Goal: Task Accomplishment & Management: Complete application form

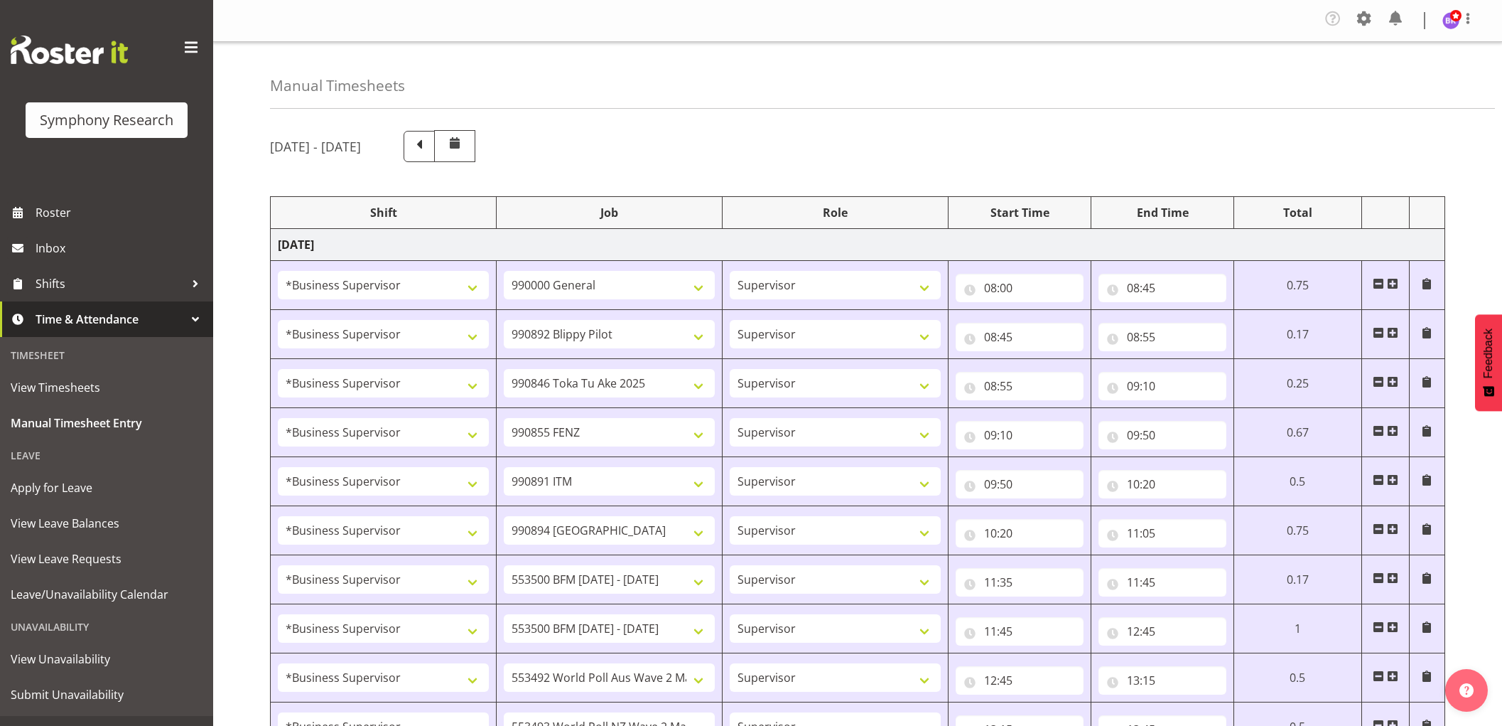
select select "1607"
select select "743"
select select "1607"
select select "10574"
select select "1607"
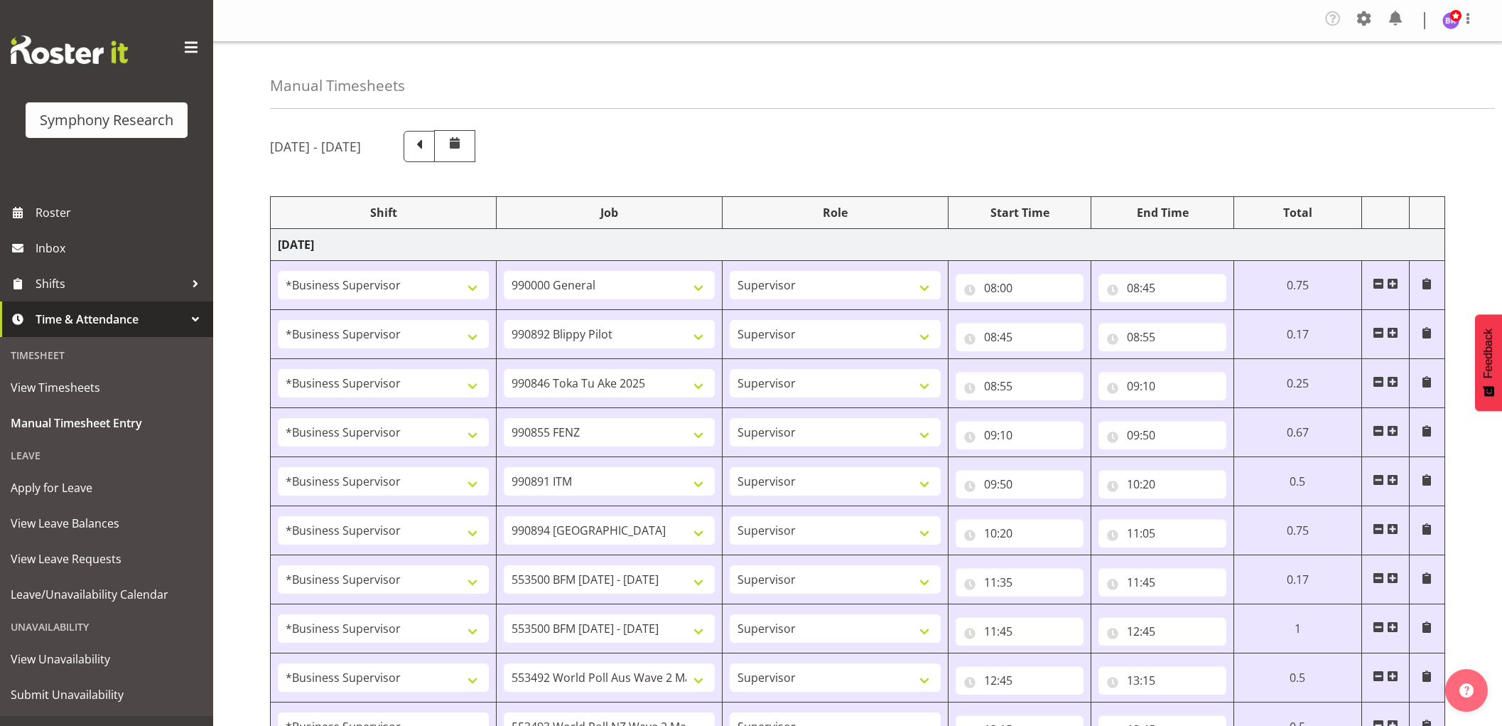
select select "9426"
select select "1607"
select select "9636"
select select "1607"
select select "10549"
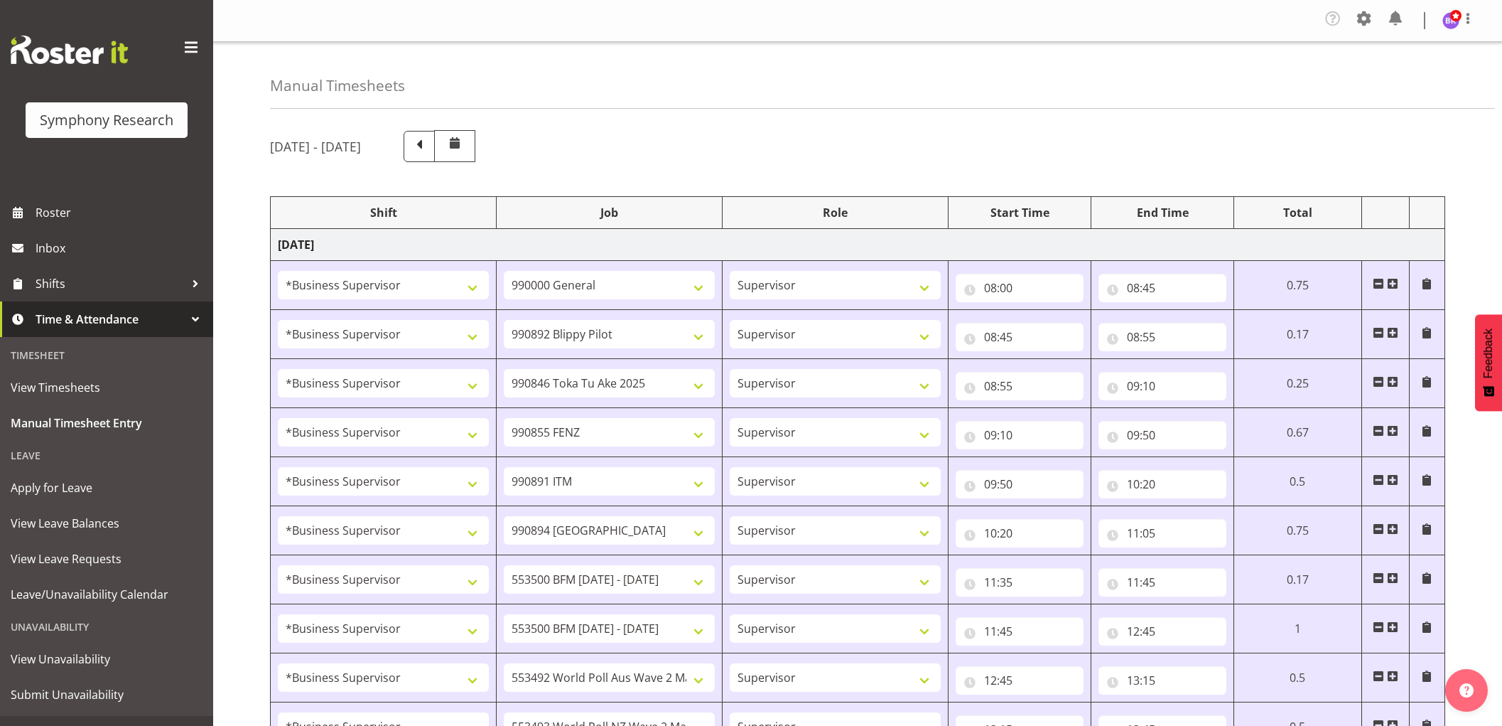
select select "1607"
select select "10576"
select select "1607"
select select "10242"
select select "1607"
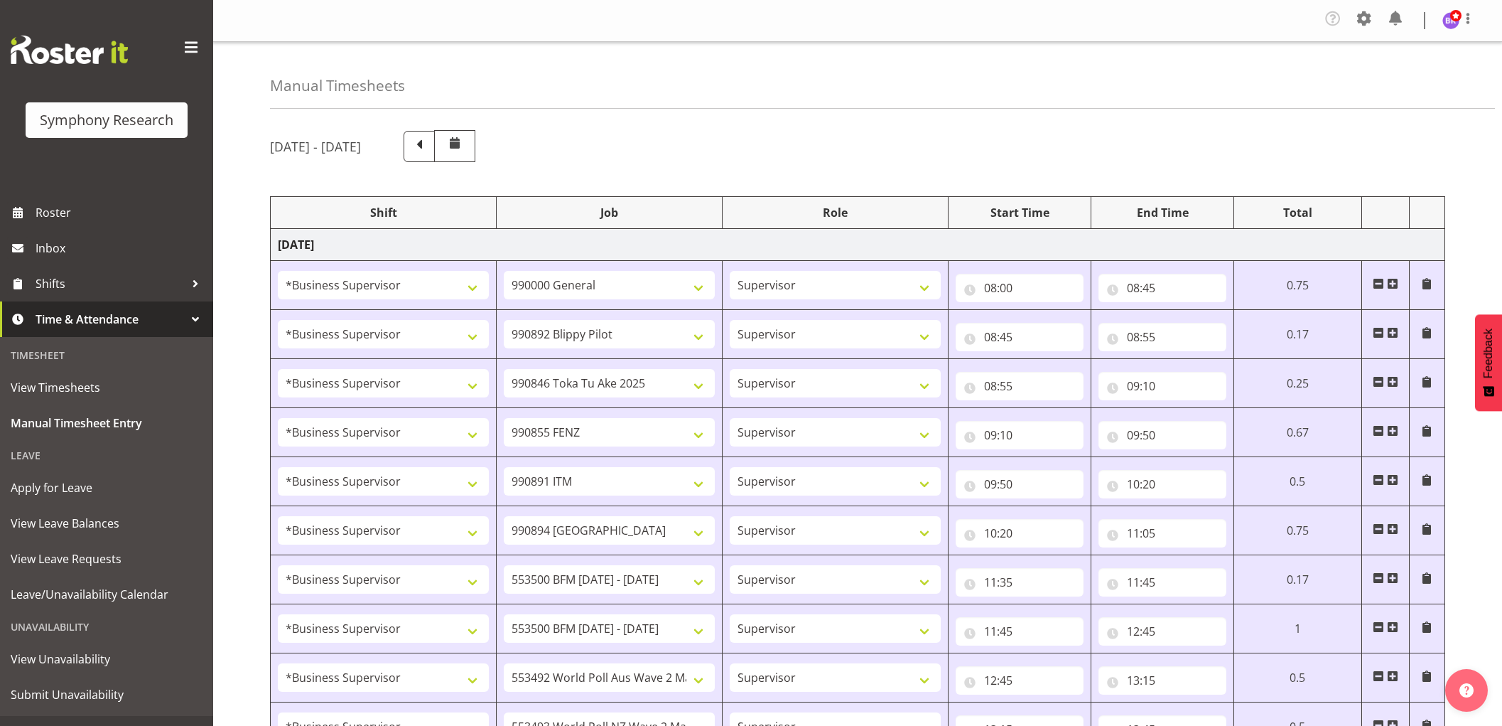
select select "10242"
select select "1607"
select select "10499"
select select "1607"
select select "10527"
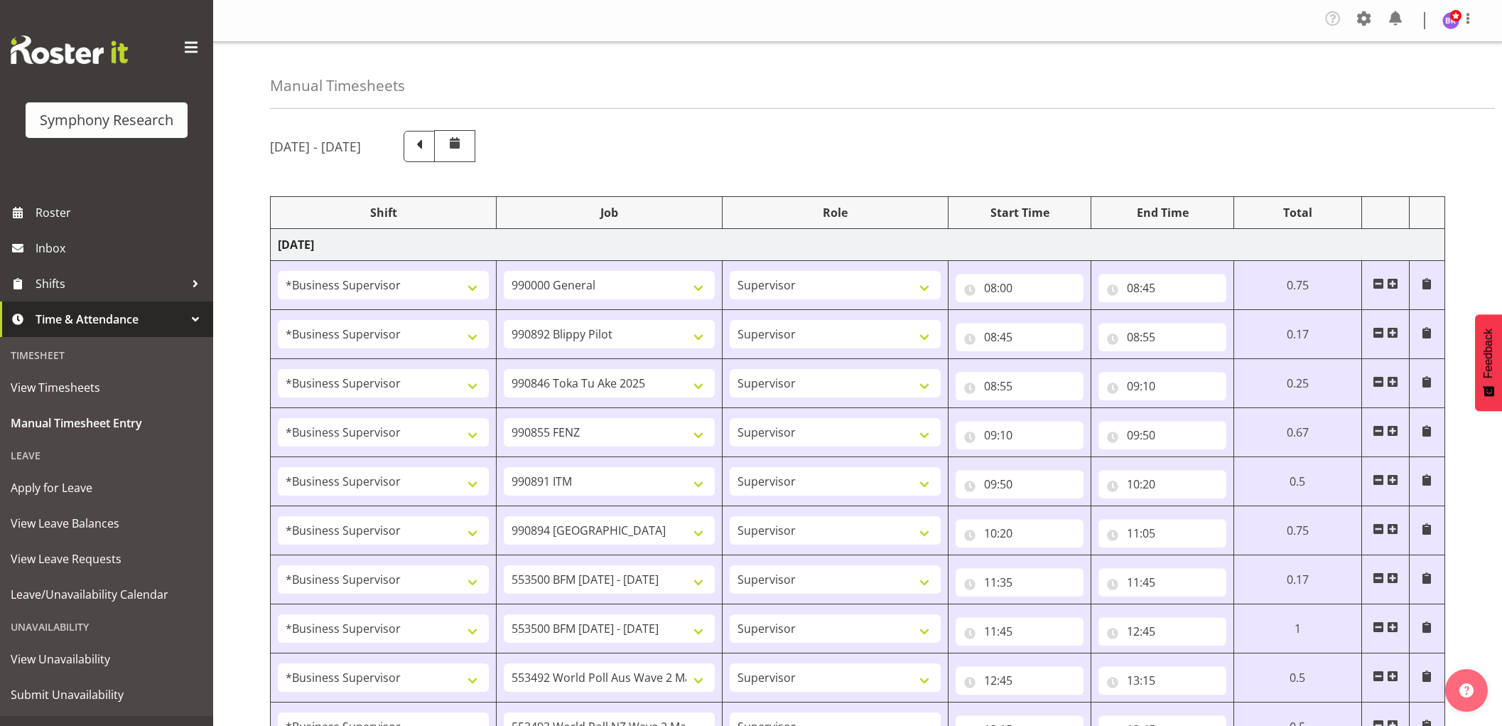
select select "1607"
select select "10585"
select select "1607"
select select "10587"
select select "1607"
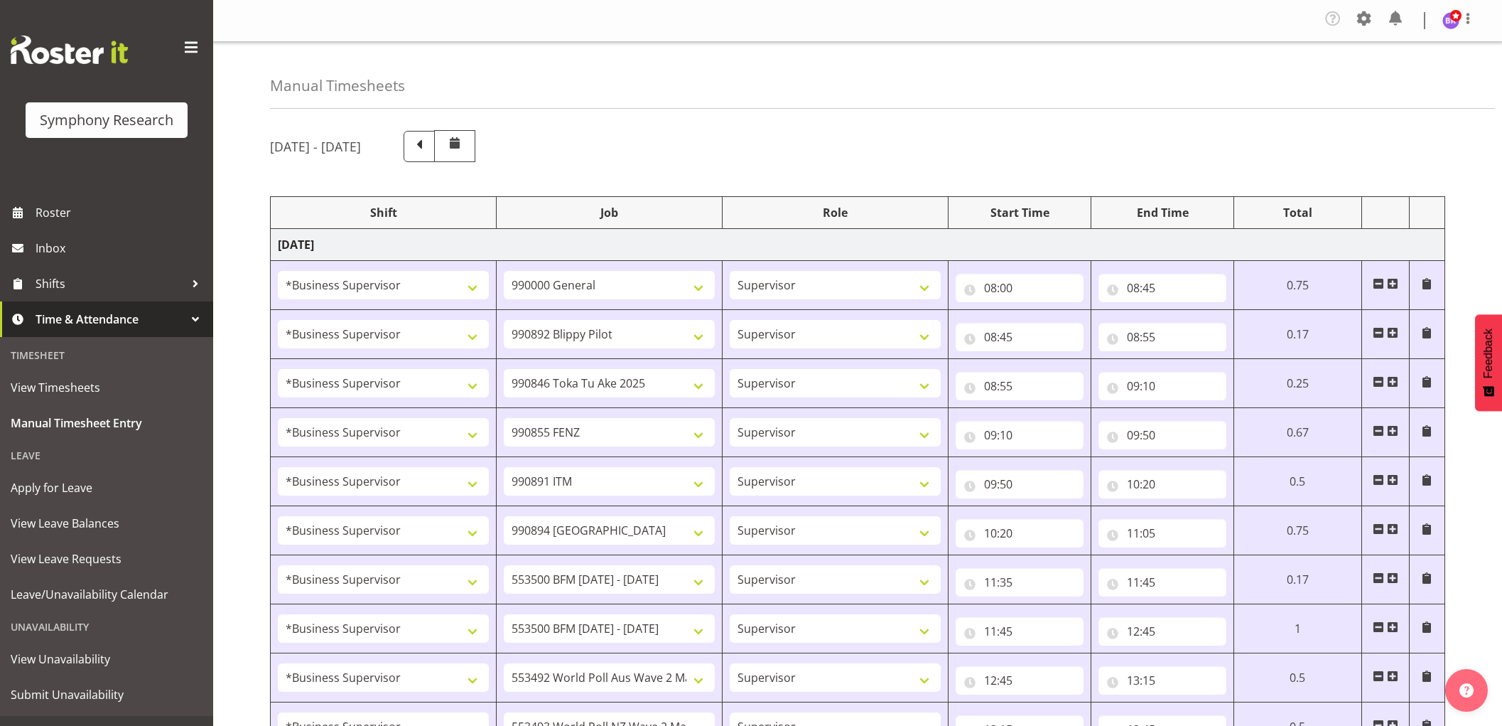
select select "743"
select select "1607"
select select "743"
select select "1607"
select select "10585"
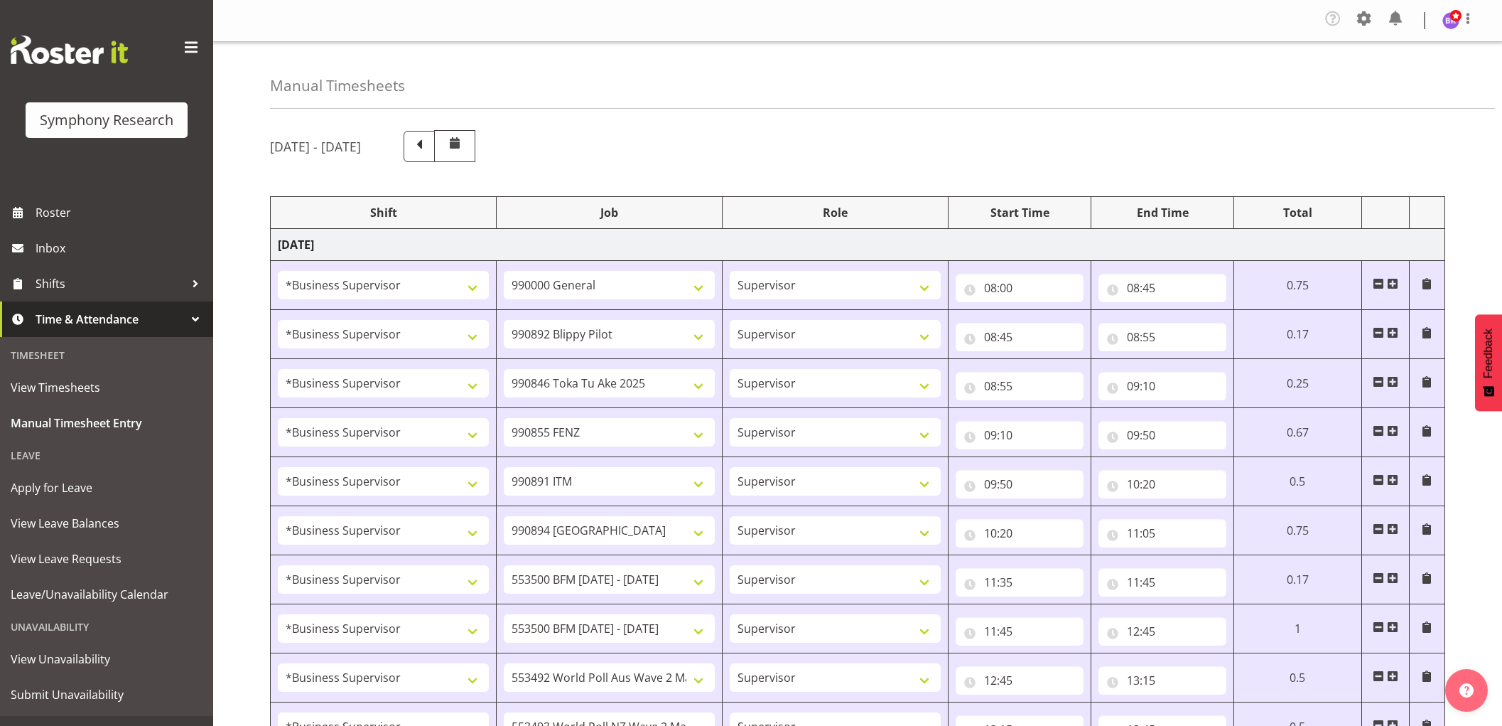
select select "1607"
select select "10585"
select select "47"
select select "1607"
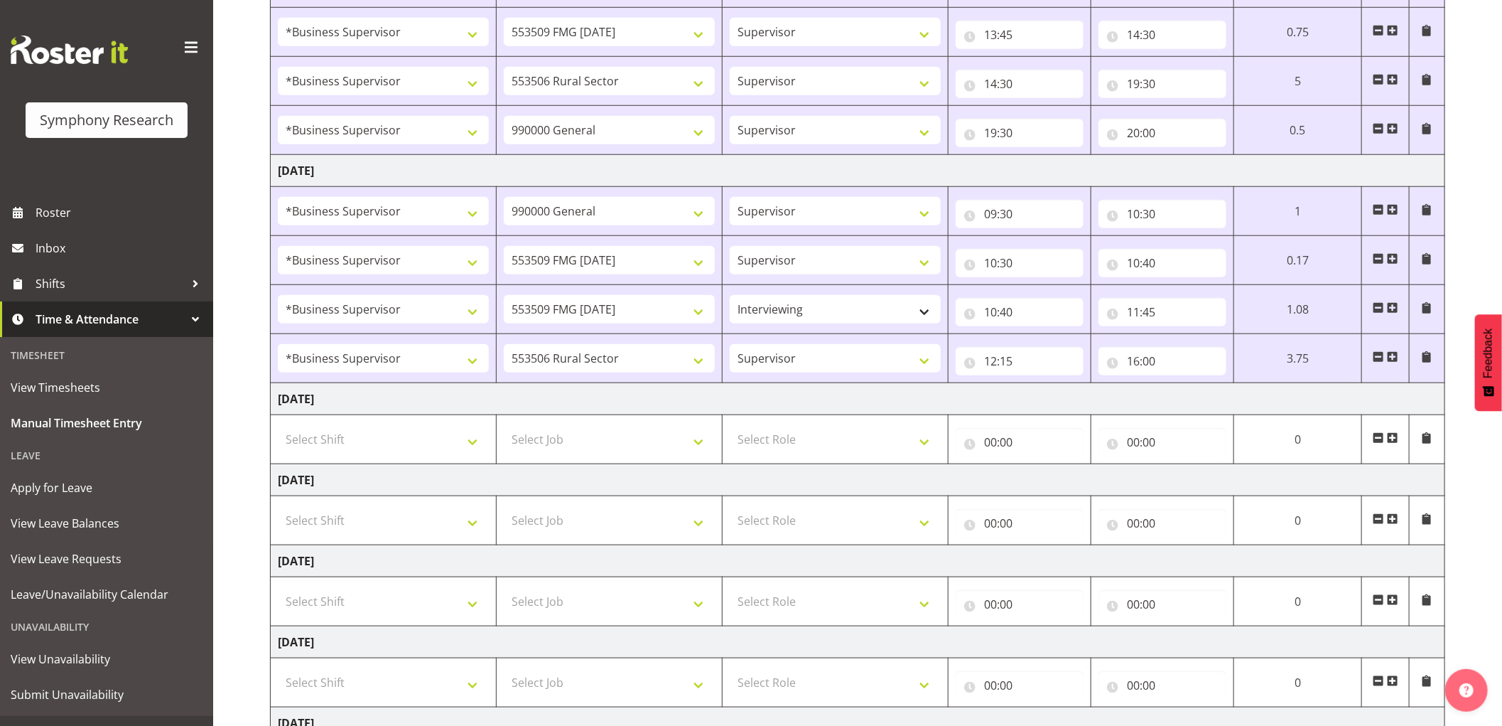
scroll to position [743, 0]
click at [692, 357] on select "550060 IF Admin 553492 World Poll Aus Wave 2 Main 2025 553493 World Poll NZ Wav…" at bounding box center [609, 358] width 211 height 28
select select "10499"
click at [504, 345] on select "550060 IF Admin 553492 World Poll Aus Wave 2 Main 2025 553493 World Poll NZ Wav…" at bounding box center [609, 358] width 211 height 28
click at [1132, 363] on input "16:00" at bounding box center [1163, 361] width 128 height 28
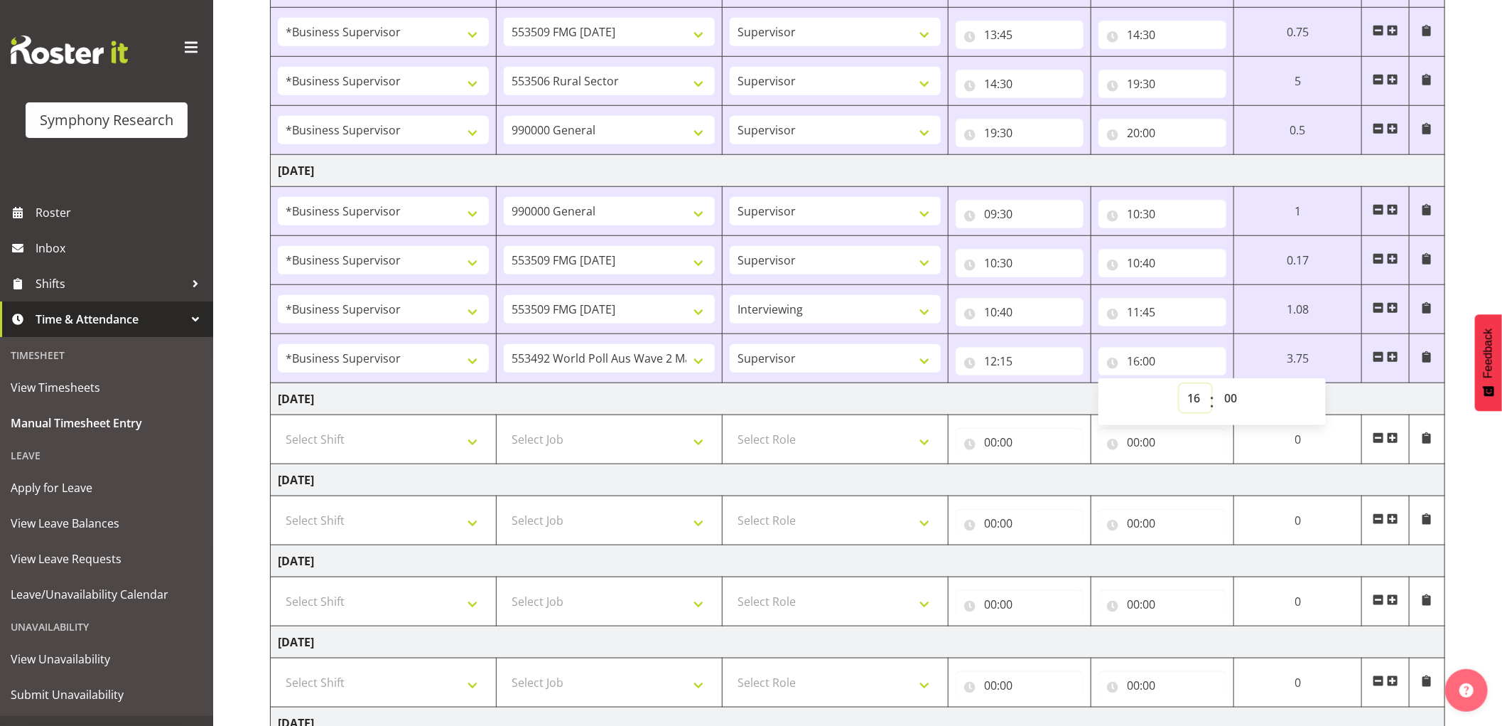
click at [1190, 399] on select "00 01 02 03 04 05 06 07 08 09 10 11 12 13 14 15 16 17 18 19 20 21 22 23" at bounding box center [1196, 398] width 32 height 28
select select "12"
click at [1180, 385] on select "00 01 02 03 04 05 06 07 08 09 10 11 12 13 14 15 16 17 18 19 20 21 22 23" at bounding box center [1196, 398] width 32 height 28
type input "12:00"
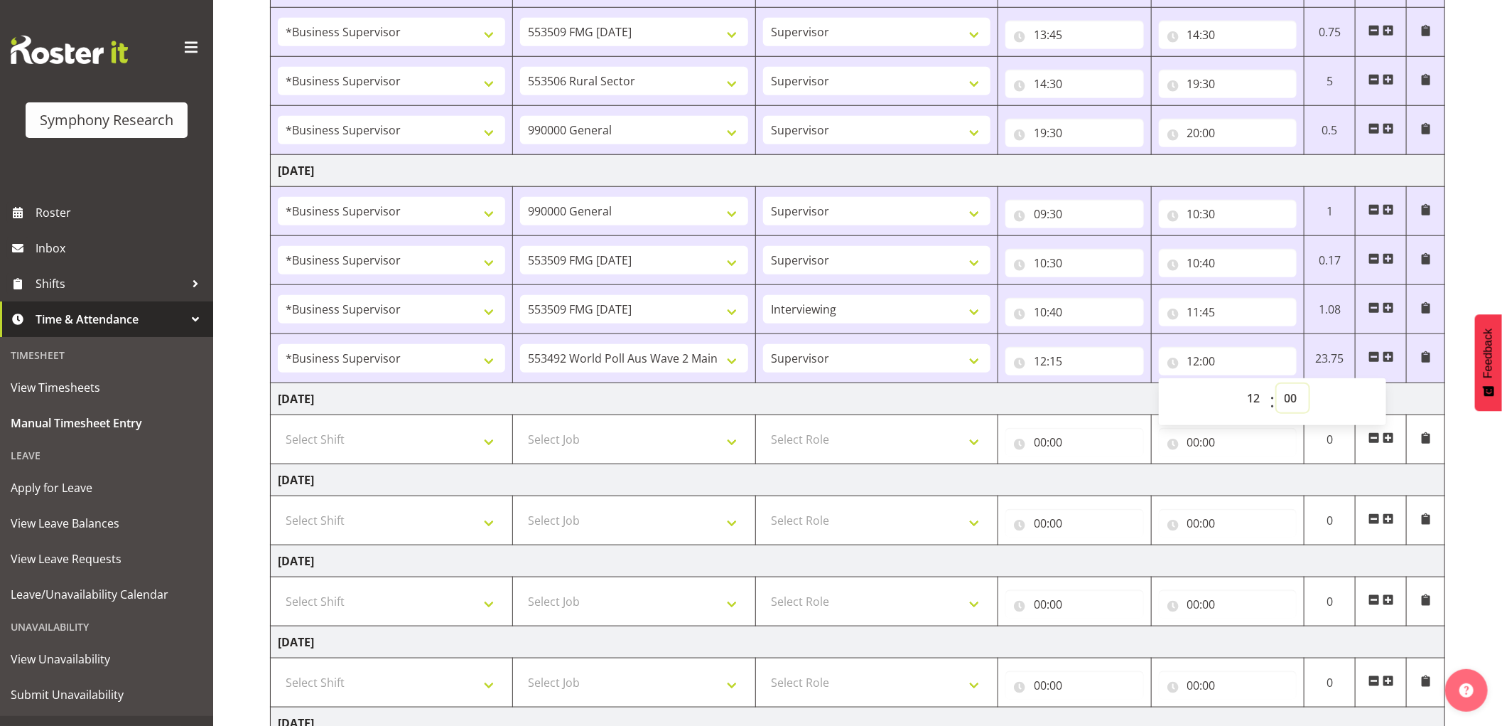
click at [1303, 406] on select "00 01 02 03 04 05 06 07 08 09 10 11 12 13 14 15 16 17 18 19 20 21 22 23 24 25 2…" at bounding box center [1293, 398] width 32 height 28
select select "30"
click at [1277, 385] on select "00 01 02 03 04 05 06 07 08 09 10 11 12 13 14 15 16 17 18 19 20 21 22 23 24 25 2…" at bounding box center [1293, 398] width 32 height 28
type input "12:30"
click at [1386, 360] on span at bounding box center [1388, 356] width 11 height 11
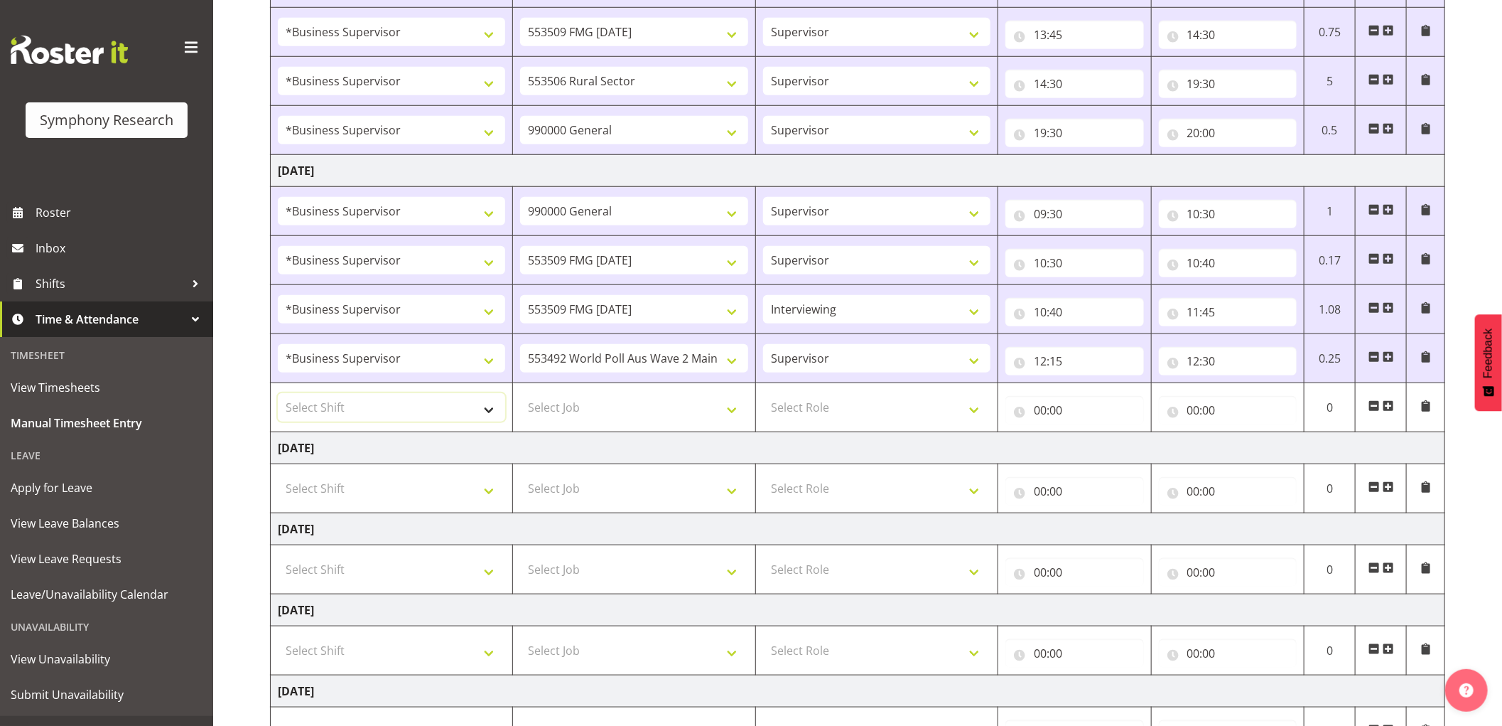
click at [406, 411] on select "Select Shift !!Weekend Residential (Roster IT Shift Label) *Business 9/10am ~ 4…" at bounding box center [391, 407] width 227 height 28
select select "1607"
click at [278, 394] on select "Select Shift !!Weekend Residential (Roster IT Shift Label) *Business 9/10am ~ 4…" at bounding box center [391, 407] width 227 height 28
click at [620, 416] on select "Select Job 550060 IF Admin 553492 World Poll Aus Wave 2 Main 2025 553493 World …" at bounding box center [633, 407] width 227 height 28
select select "10527"
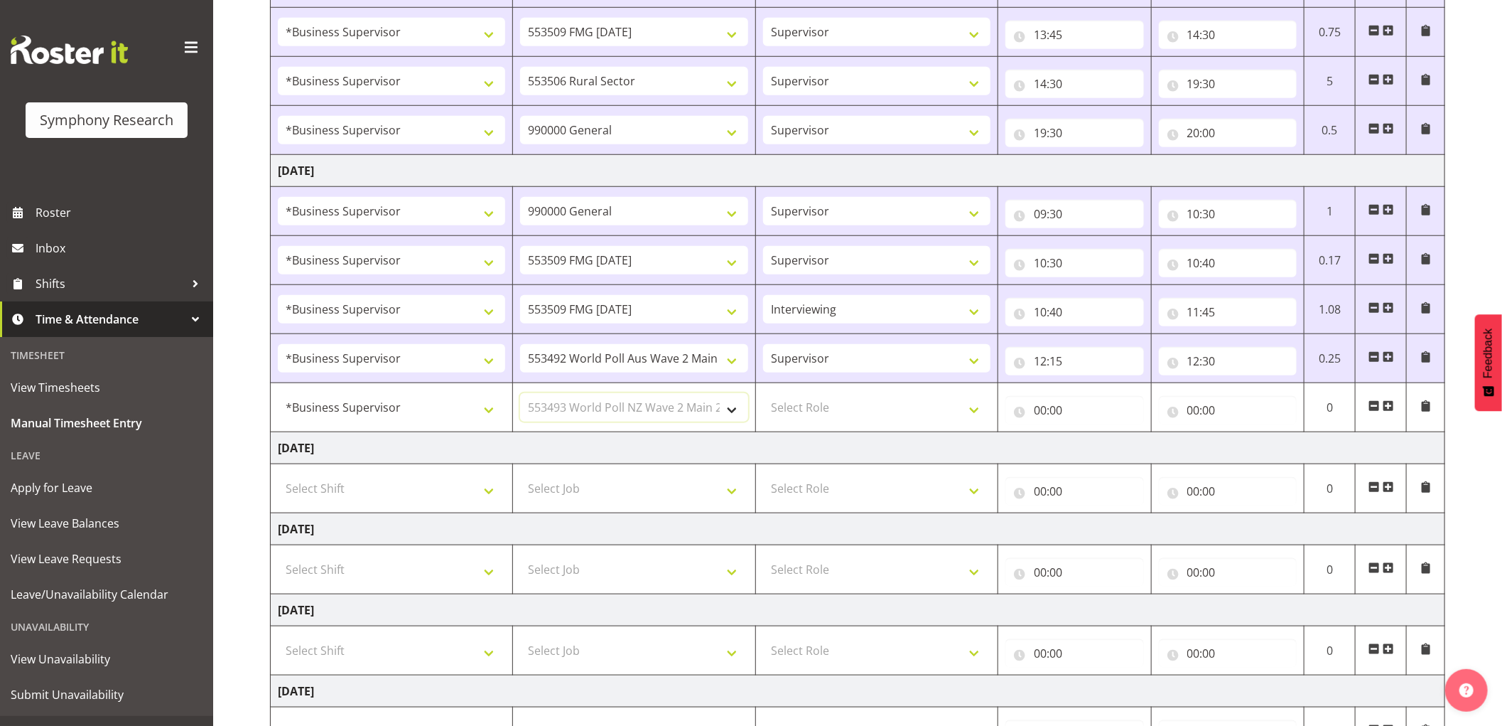
click at [520, 394] on select "Select Job 550060 IF Admin 553492 World Poll Aus Wave 2 Main 2025 553493 World …" at bounding box center [633, 407] width 227 height 28
click at [807, 407] on select "Select Role Supervisor Interviewing Briefing" at bounding box center [876, 407] width 227 height 28
select select "45"
click at [763, 394] on select "Select Role Supervisor Interviewing Briefing" at bounding box center [876, 407] width 227 height 28
click at [1040, 411] on input "00:00" at bounding box center [1074, 410] width 139 height 28
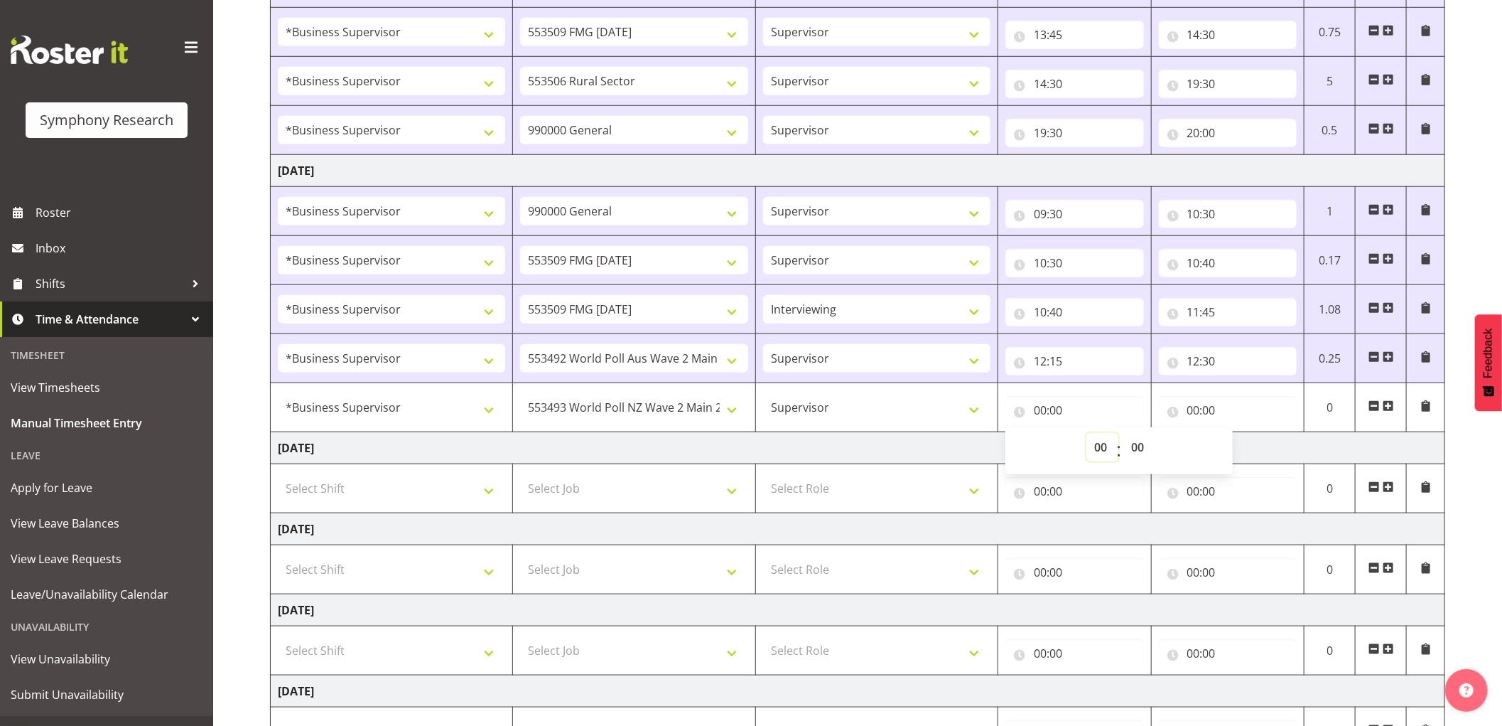
click at [1106, 445] on select "00 01 02 03 04 05 06 07 08 09 10 11 12 13 14 15 16 17 18 19 20 21 22 23" at bounding box center [1103, 447] width 32 height 28
select select "12"
click at [1087, 434] on select "00 01 02 03 04 05 06 07 08 09 10 11 12 13 14 15 16 17 18 19 20 21 22 23" at bounding box center [1103, 447] width 32 height 28
type input "12:00"
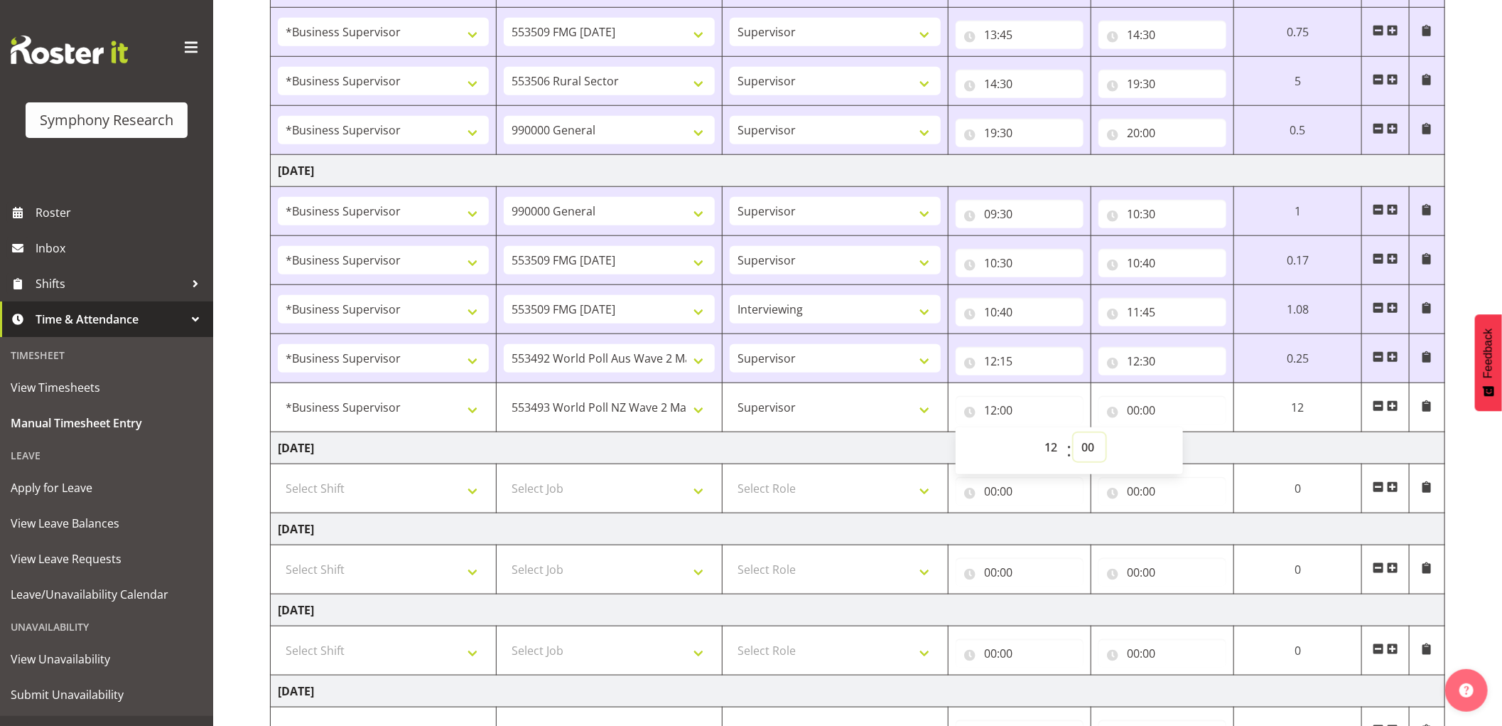
click at [1086, 443] on select "00 01 02 03 04 05 06 07 08 09 10 11 12 13 14 15 16 17 18 19 20 21 22 23 24 25 2…" at bounding box center [1090, 447] width 32 height 28
select select "30"
click at [1074, 434] on select "00 01 02 03 04 05 06 07 08 09 10 11 12 13 14 15 16 17 18 19 20 21 22 23 24 25 2…" at bounding box center [1090, 447] width 32 height 28
type input "12:30"
click at [1133, 415] on input "00:00" at bounding box center [1163, 410] width 128 height 28
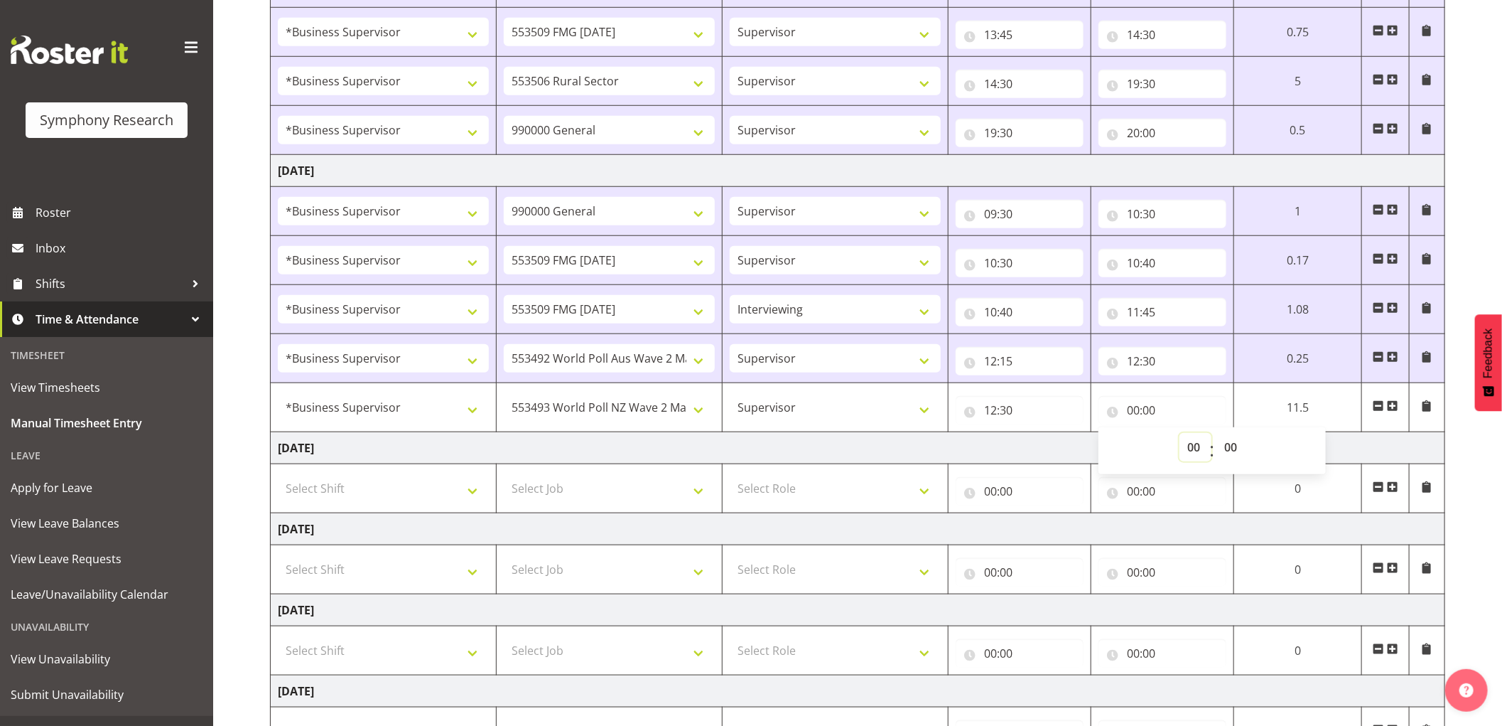
click at [1190, 455] on select "00 01 02 03 04 05 06 07 08 09 10 11 12 13 14 15 16 17 18 19 20 21 22 23" at bounding box center [1196, 447] width 32 height 28
select select "12"
click at [1180, 434] on select "00 01 02 03 04 05 06 07 08 09 10 11 12 13 14 15 16 17 18 19 20 21 22 23" at bounding box center [1196, 447] width 32 height 28
type input "12:00"
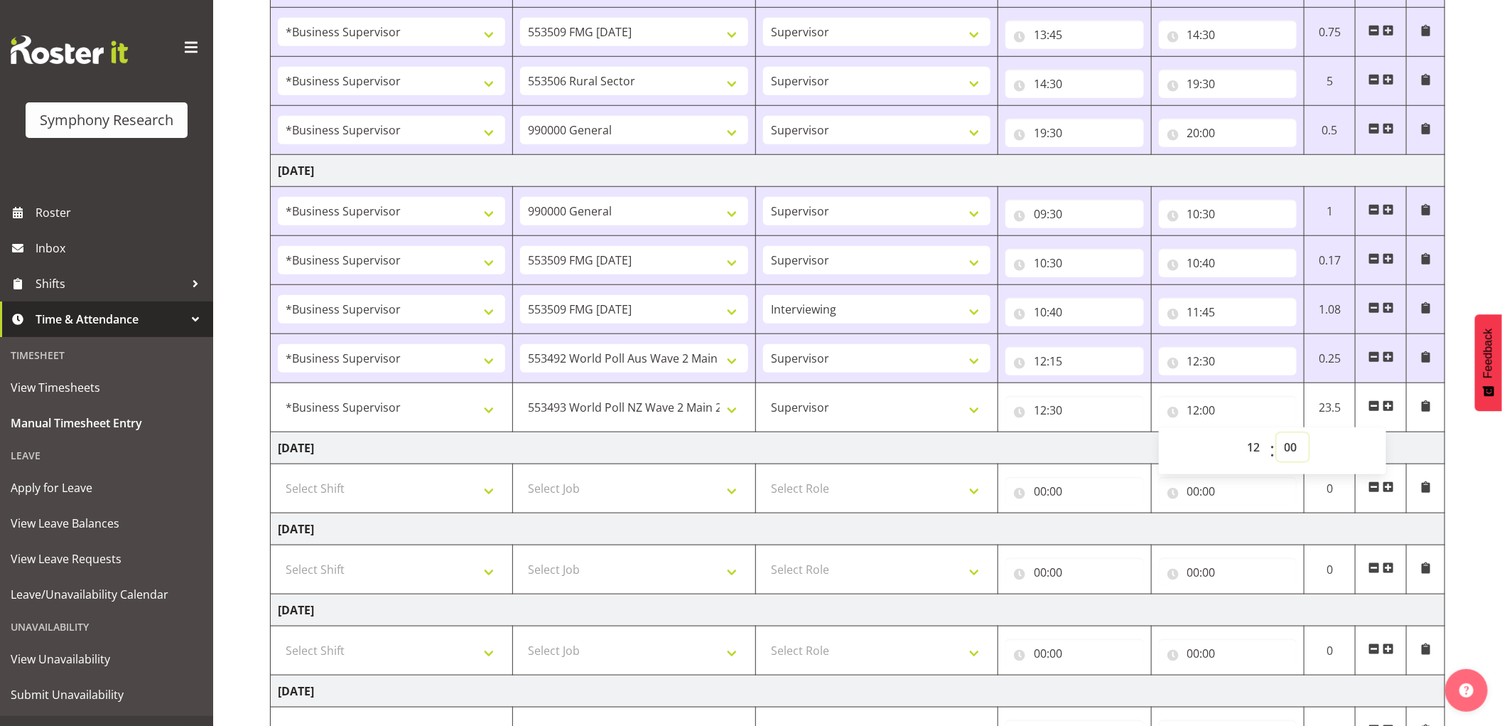
click at [1290, 453] on select "00 01 02 03 04 05 06 07 08 09 10 11 12 13 14 15 16 17 18 19 20 21 22 23 24 25 2…" at bounding box center [1293, 447] width 32 height 28
select select "45"
click at [1277, 434] on select "00 01 02 03 04 05 06 07 08 09 10 11 12 13 14 15 16 17 18 19 20 21 22 23 24 25 2…" at bounding box center [1293, 447] width 32 height 28
type input "12:45"
click at [1386, 408] on span at bounding box center [1388, 405] width 11 height 11
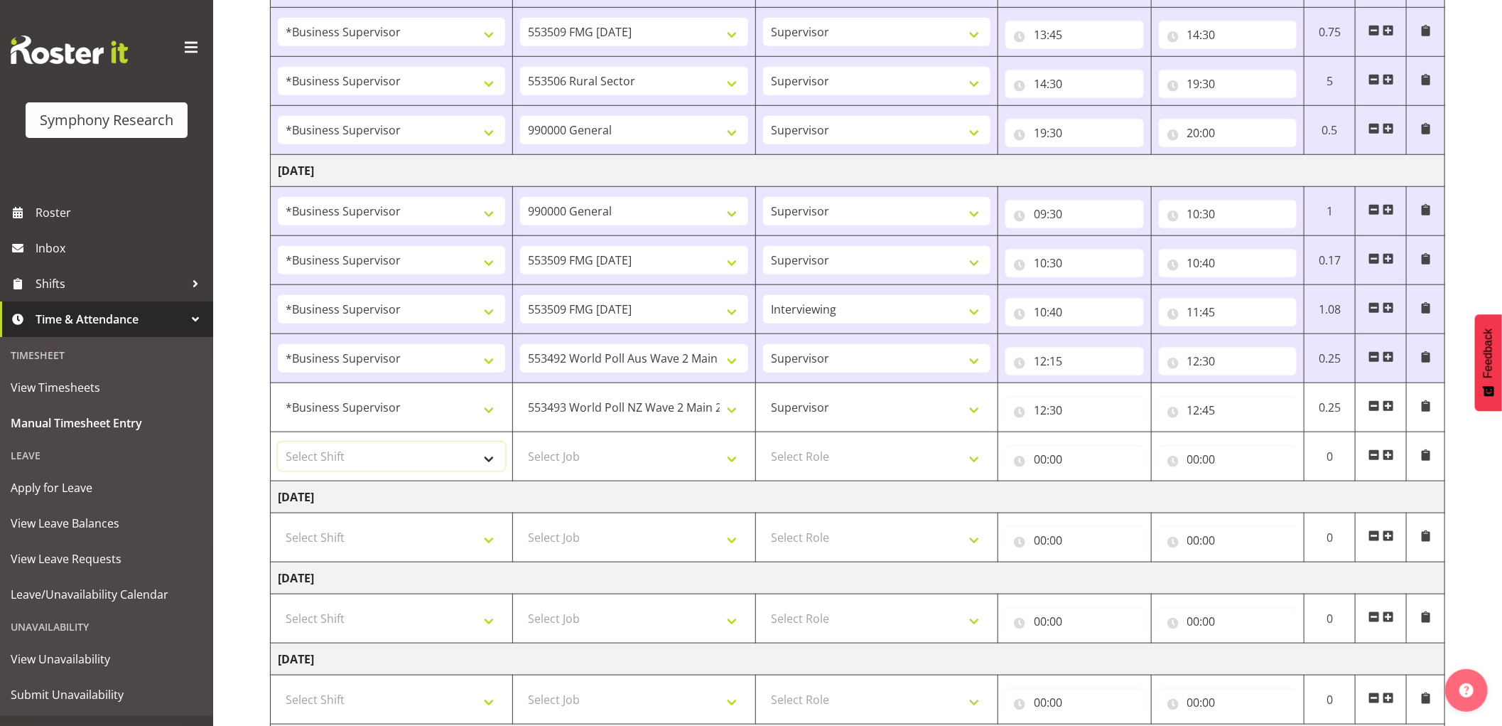
click at [406, 470] on select "Select Shift !!Weekend Residential (Roster IT Shift Label) *Business 9/10am ~ 4…" at bounding box center [391, 456] width 227 height 28
select select "1607"
click at [278, 443] on select "Select Shift !!Weekend Residential (Roster IT Shift Label) *Business 9/10am ~ 4…" at bounding box center [391, 456] width 227 height 28
click at [681, 458] on select "Select Job 550060 IF Admin 553492 World Poll Aus Wave 2 Main 2025 553493 World …" at bounding box center [633, 456] width 227 height 28
select select "10242"
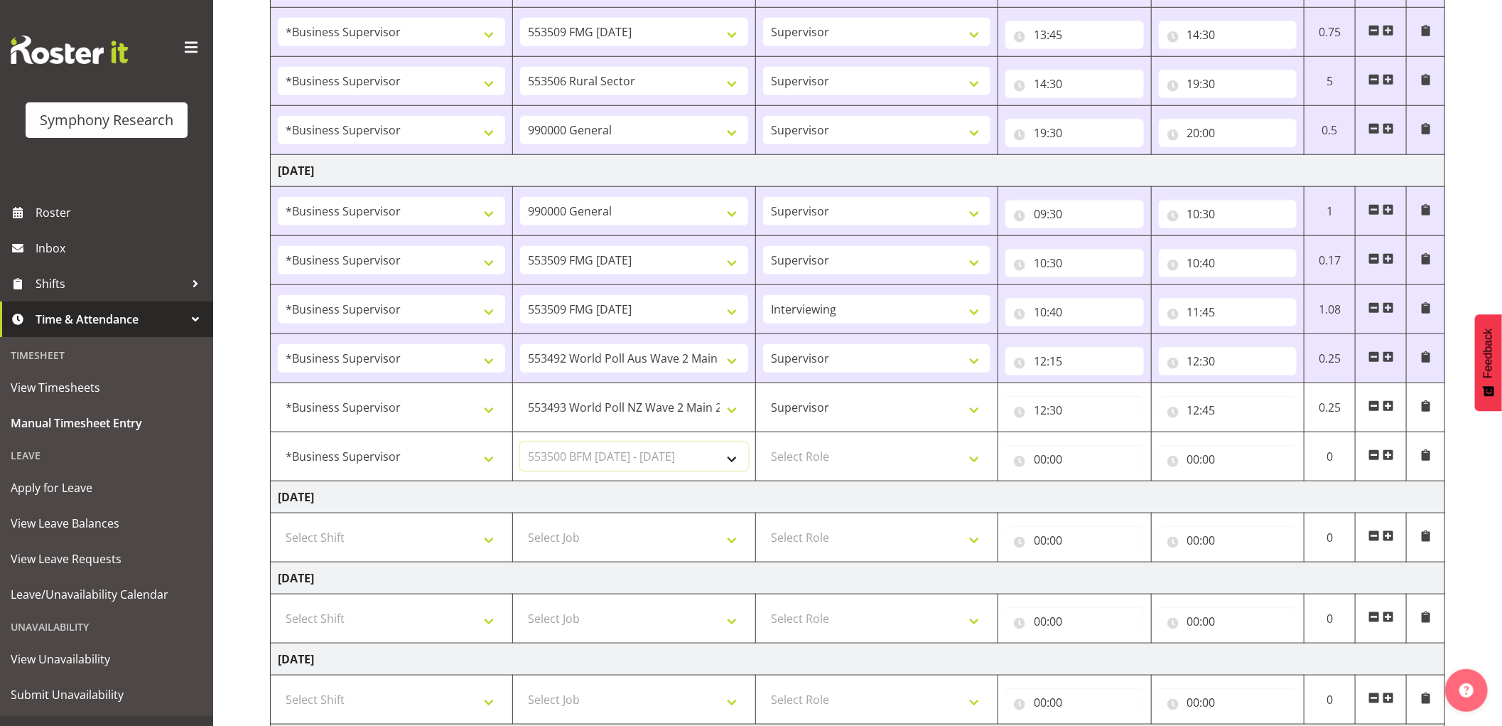
click at [520, 443] on select "Select Job 550060 IF Admin 553492 World Poll Aus Wave 2 Main 2025 553493 World …" at bounding box center [633, 456] width 227 height 28
click at [917, 462] on select "Select Role Supervisor Interviewing Briefing" at bounding box center [876, 456] width 227 height 28
select select "45"
click at [763, 443] on select "Select Role Supervisor Interviewing Briefing" at bounding box center [876, 456] width 227 height 28
click at [1035, 457] on input "00:00" at bounding box center [1074, 459] width 139 height 28
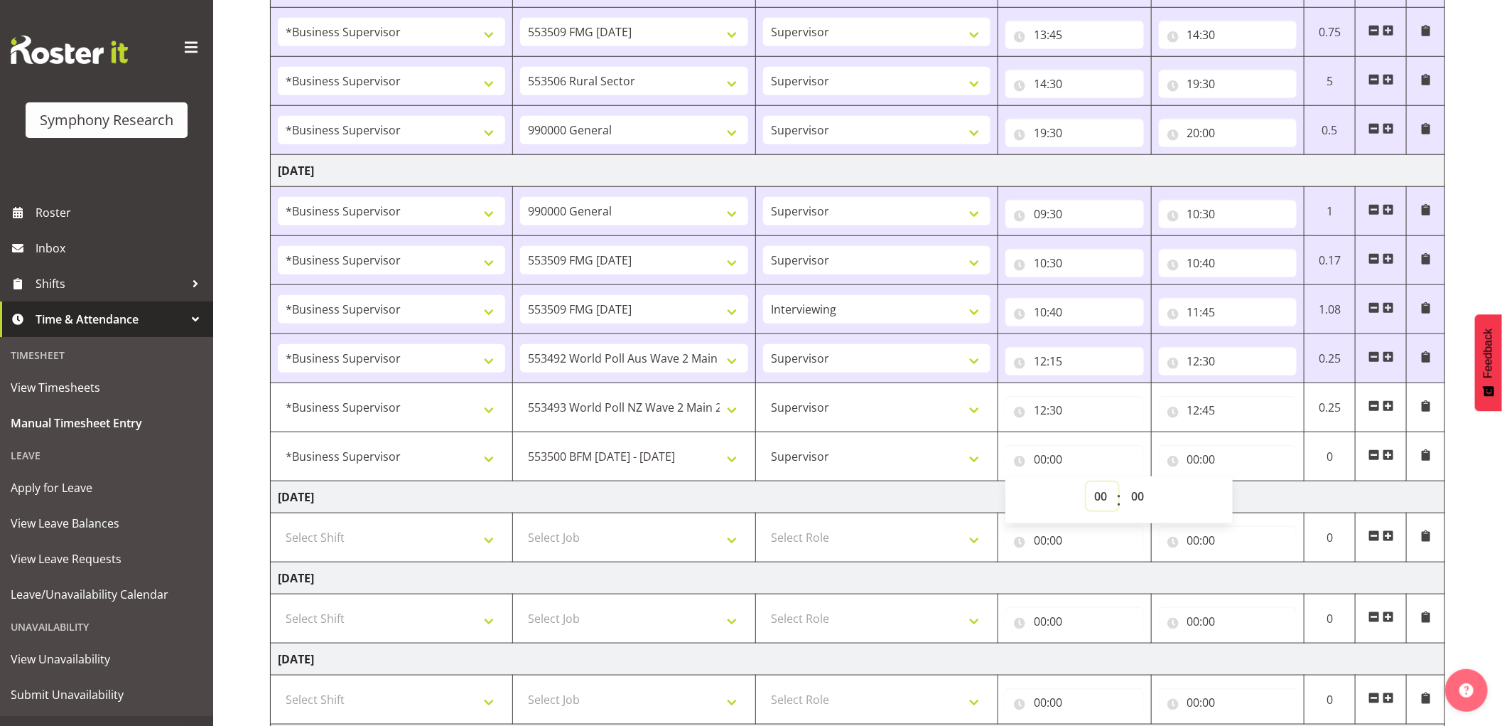
click at [1096, 499] on select "00 01 02 03 04 05 06 07 08 09 10 11 12 13 14 15 16 17 18 19 20 21 22 23" at bounding box center [1103, 496] width 32 height 28
select select "12"
click at [1087, 483] on select "00 01 02 03 04 05 06 07 08 09 10 11 12 13 14 15 16 17 18 19 20 21 22 23" at bounding box center [1103, 496] width 32 height 28
type input "12:00"
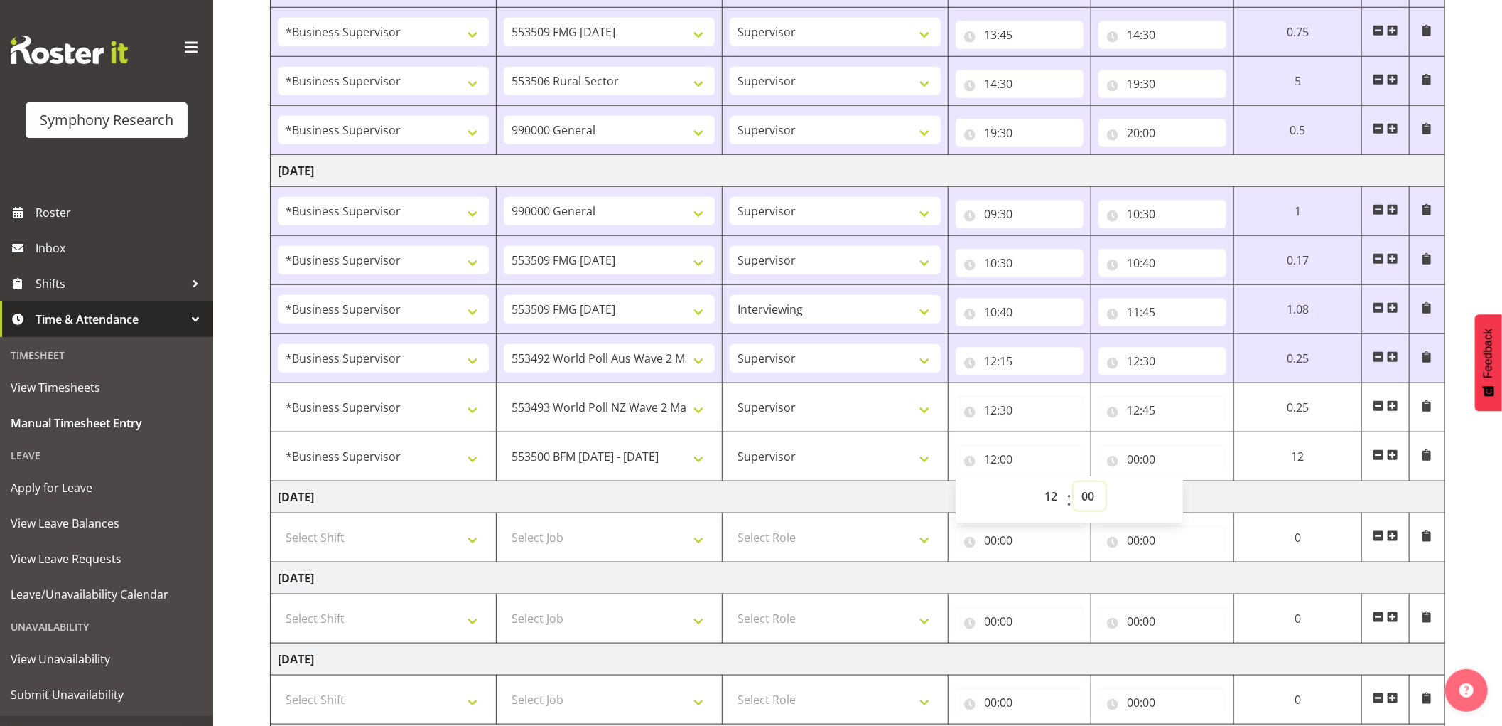
click at [1084, 499] on select "00 01 02 03 04 05 06 07 08 09 10 11 12 13 14 15 16 17 18 19 20 21 22 23 24 25 2…" at bounding box center [1090, 496] width 32 height 28
select select "45"
click at [1074, 483] on select "00 01 02 03 04 05 06 07 08 09 10 11 12 13 14 15 16 17 18 19 20 21 22 23 24 25 2…" at bounding box center [1090, 496] width 32 height 28
type input "12:45"
click at [1131, 455] on input "00:00" at bounding box center [1163, 459] width 128 height 28
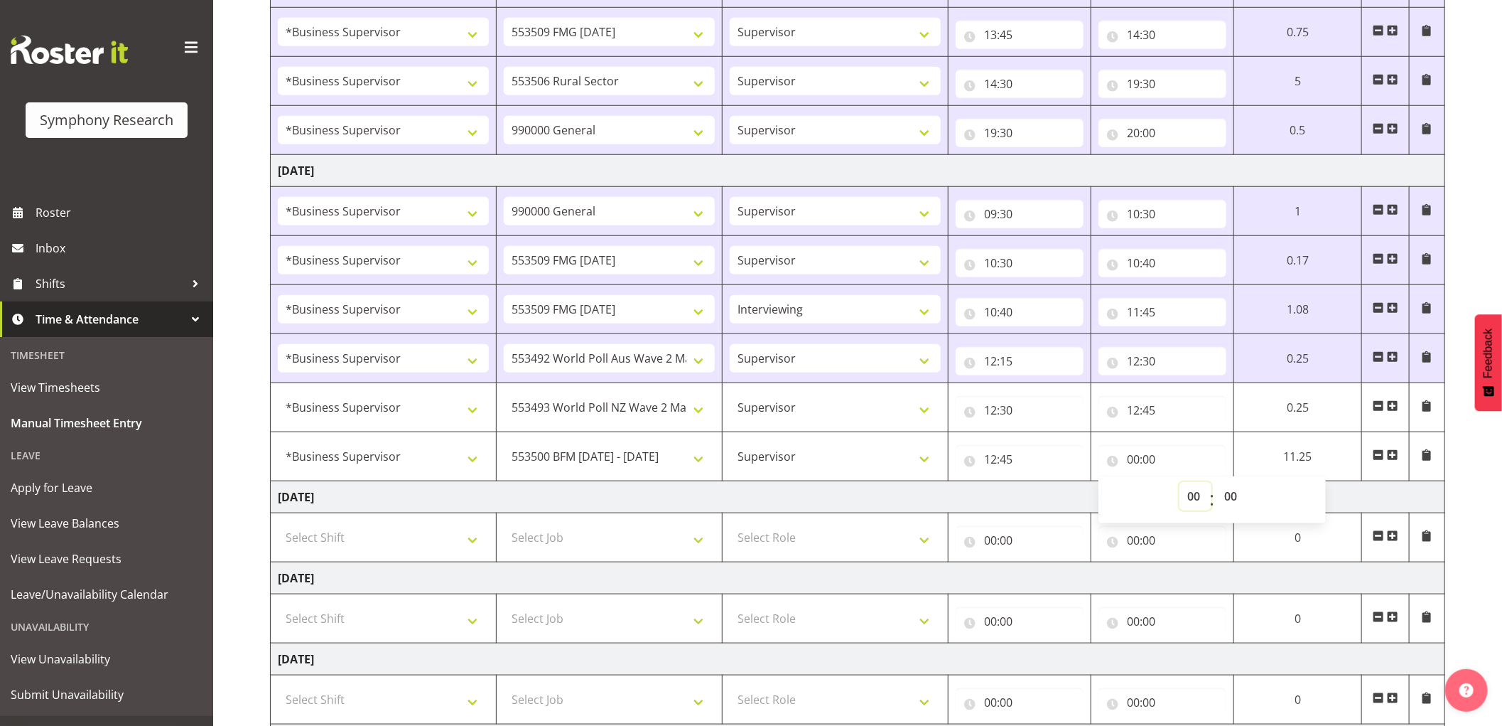
click at [1192, 500] on select "00 01 02 03 04 05 06 07 08 09 10 11 12 13 14 15 16 17 18 19 20 21 22 23" at bounding box center [1196, 496] width 32 height 28
select select "13"
click at [1180, 483] on select "00 01 02 03 04 05 06 07 08 09 10 11 12 13 14 15 16 17 18 19 20 21 22 23" at bounding box center [1196, 496] width 32 height 28
type input "13:00"
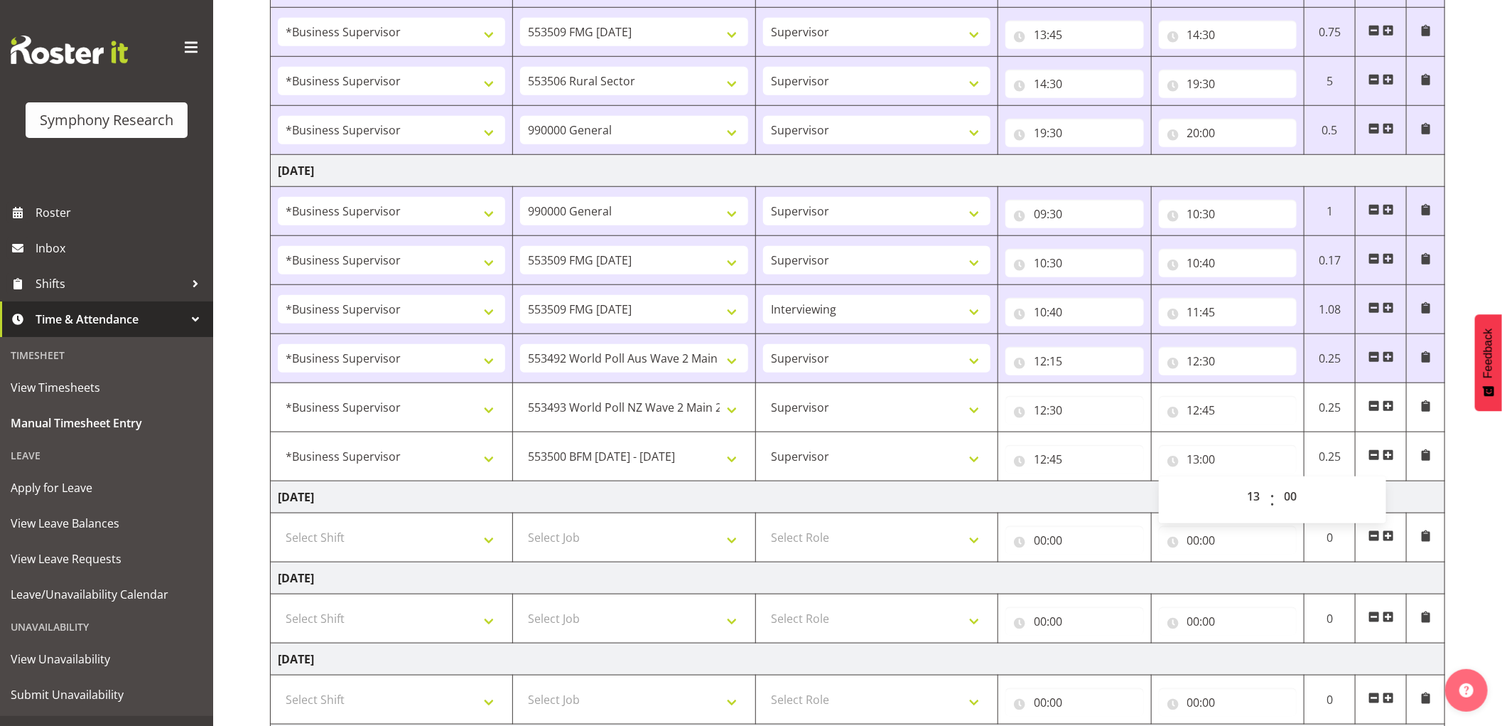
click at [1394, 455] on td at bounding box center [1381, 456] width 51 height 49
click at [1388, 458] on span at bounding box center [1388, 454] width 11 height 11
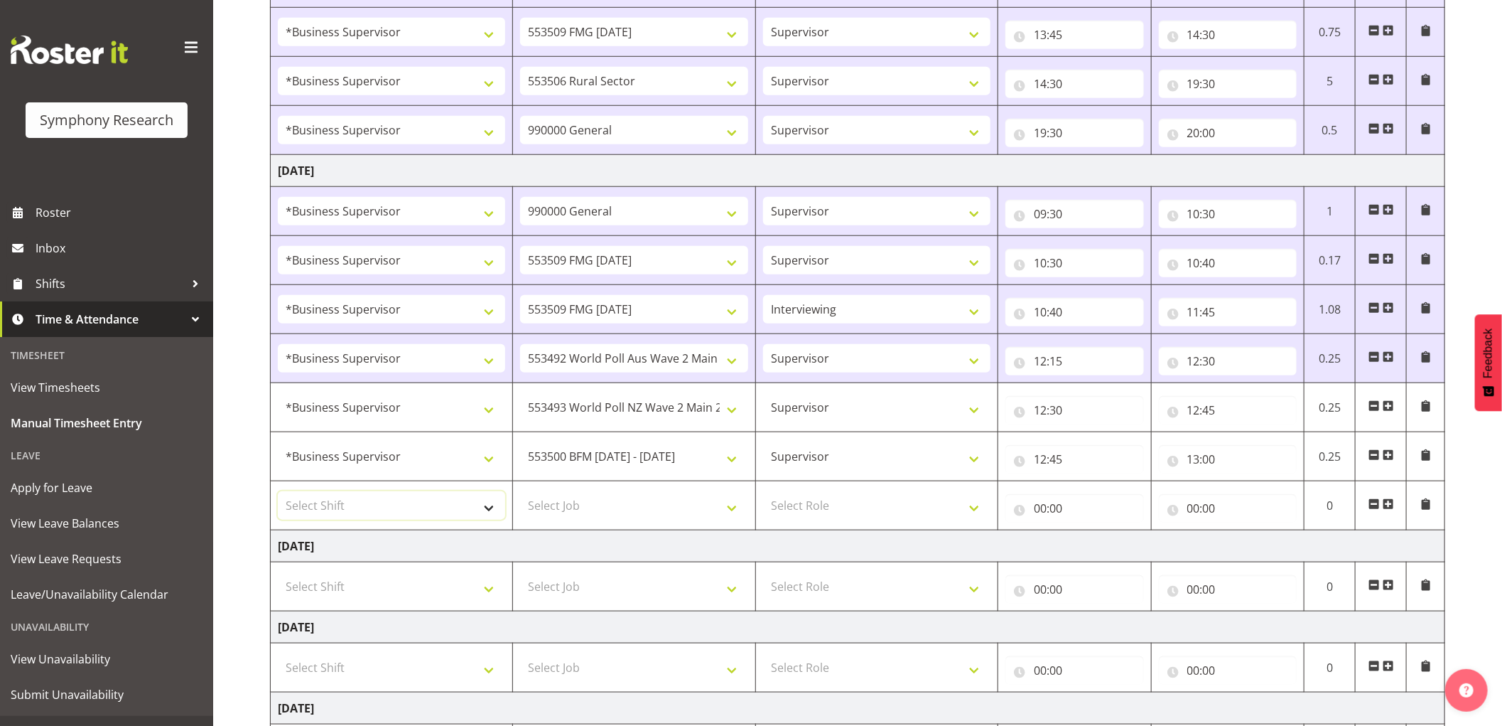
click at [429, 517] on select "Select Shift !!Weekend Residential (Roster IT Shift Label) *Business 9/10am ~ 4…" at bounding box center [391, 505] width 227 height 28
select select "1607"
click at [278, 492] on select "Select Shift !!Weekend Residential (Roster IT Shift Label) *Business 9/10am ~ 4…" at bounding box center [391, 505] width 227 height 28
click at [630, 515] on select "Select Job 550060 IF Admin 553492 World Poll Aus Wave 2 Main 2025 553493 World …" at bounding box center [633, 505] width 227 height 28
click at [680, 550] on td "[DATE]" at bounding box center [858, 546] width 1175 height 32
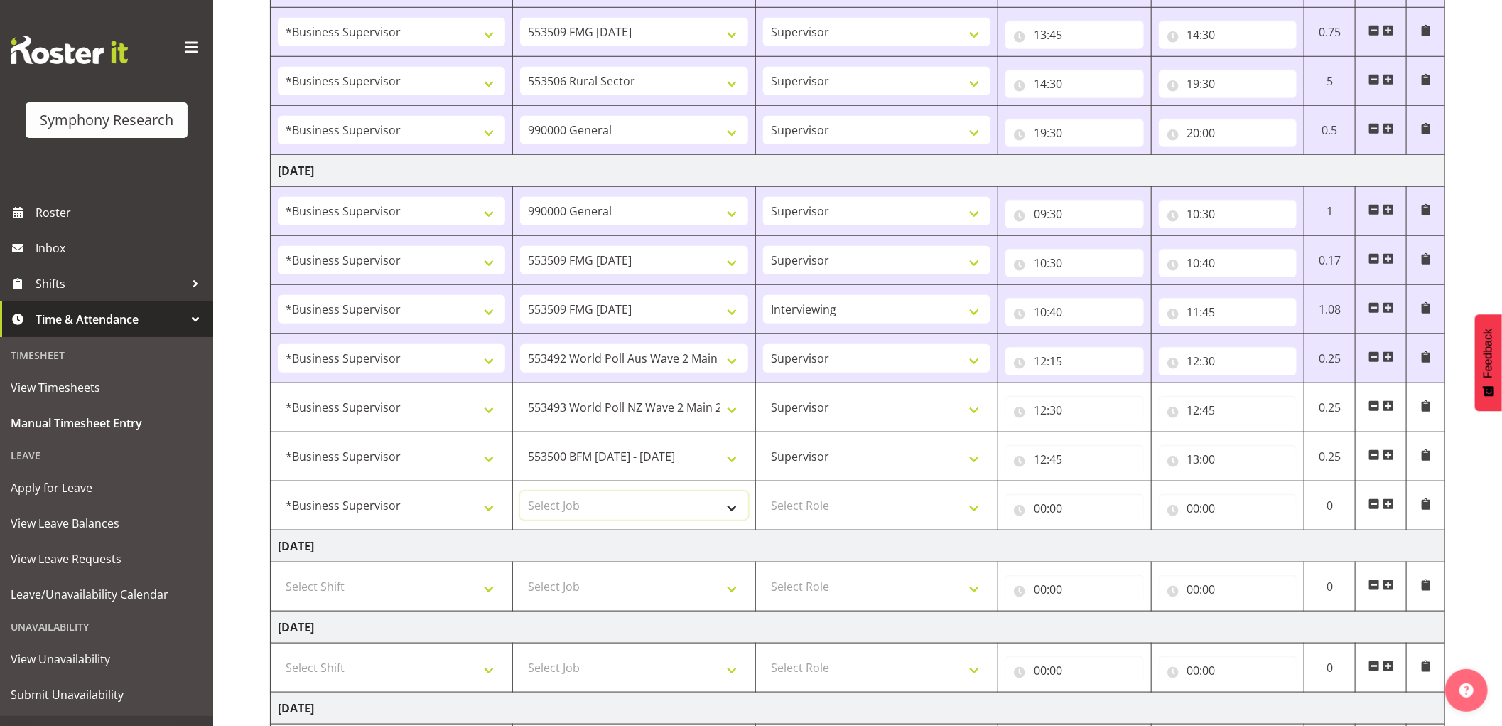
click at [677, 502] on select "Select Job 550060 IF Admin 553492 World Poll Aus Wave 2 Main 2025 553493 World …" at bounding box center [633, 505] width 227 height 28
drag, startPoint x: 840, startPoint y: 572, endPoint x: 829, endPoint y: 569, distance: 11.0
click at [839, 572] on td "Select Role Supervisor Interviewing Briefing" at bounding box center [876, 586] width 242 height 49
click at [677, 509] on select "Select Job 550060 IF Admin 553492 World Poll Aus Wave 2 Main 2025 553493 World …" at bounding box center [633, 505] width 227 height 28
select select "9636"
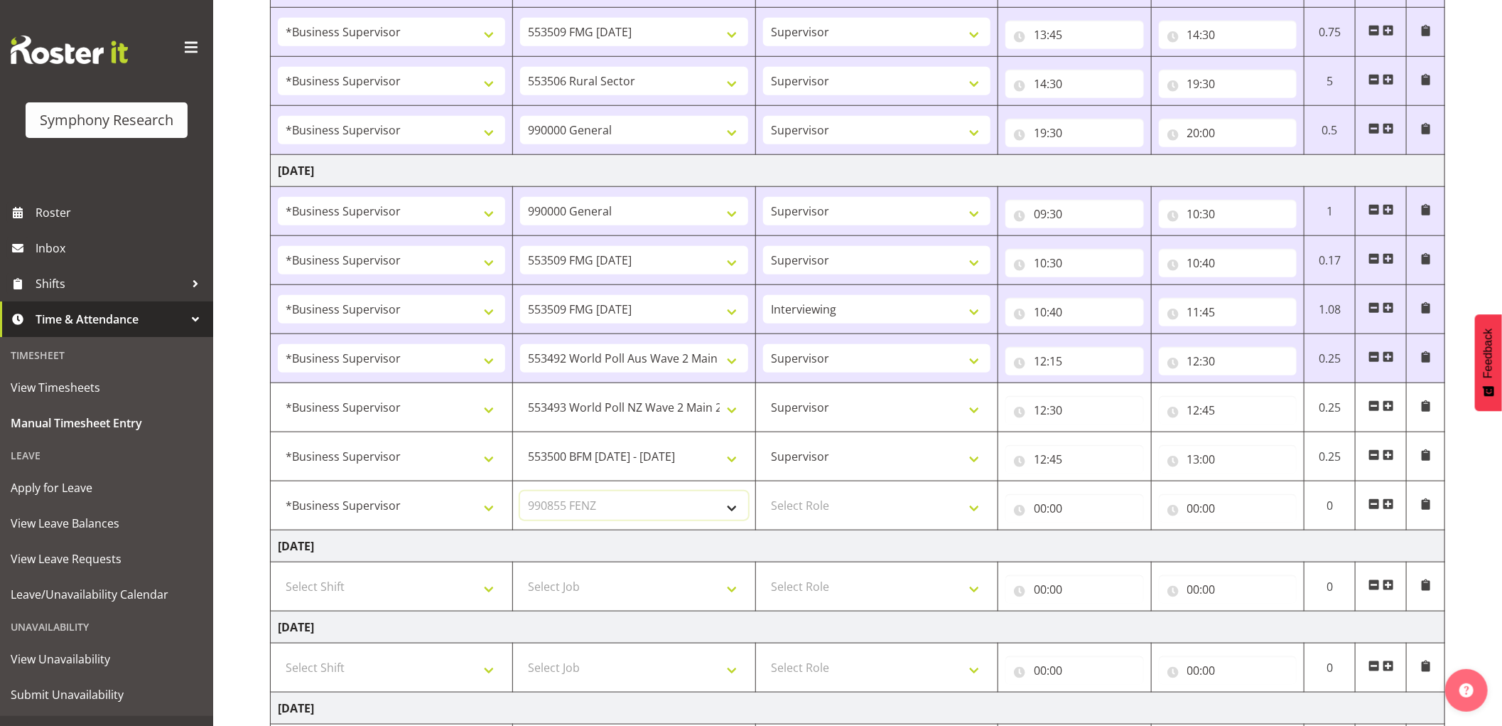
click at [520, 492] on select "Select Job 550060 IF Admin 553492 World Poll Aus Wave 2 Main 2025 553493 World …" at bounding box center [633, 505] width 227 height 28
click at [843, 509] on select "Select Role Supervisor Interviewing Briefing" at bounding box center [876, 505] width 227 height 28
select select "45"
click at [763, 492] on select "Select Role Supervisor Interviewing Briefing" at bounding box center [876, 505] width 227 height 28
click at [1035, 509] on input "00:00" at bounding box center [1074, 508] width 139 height 28
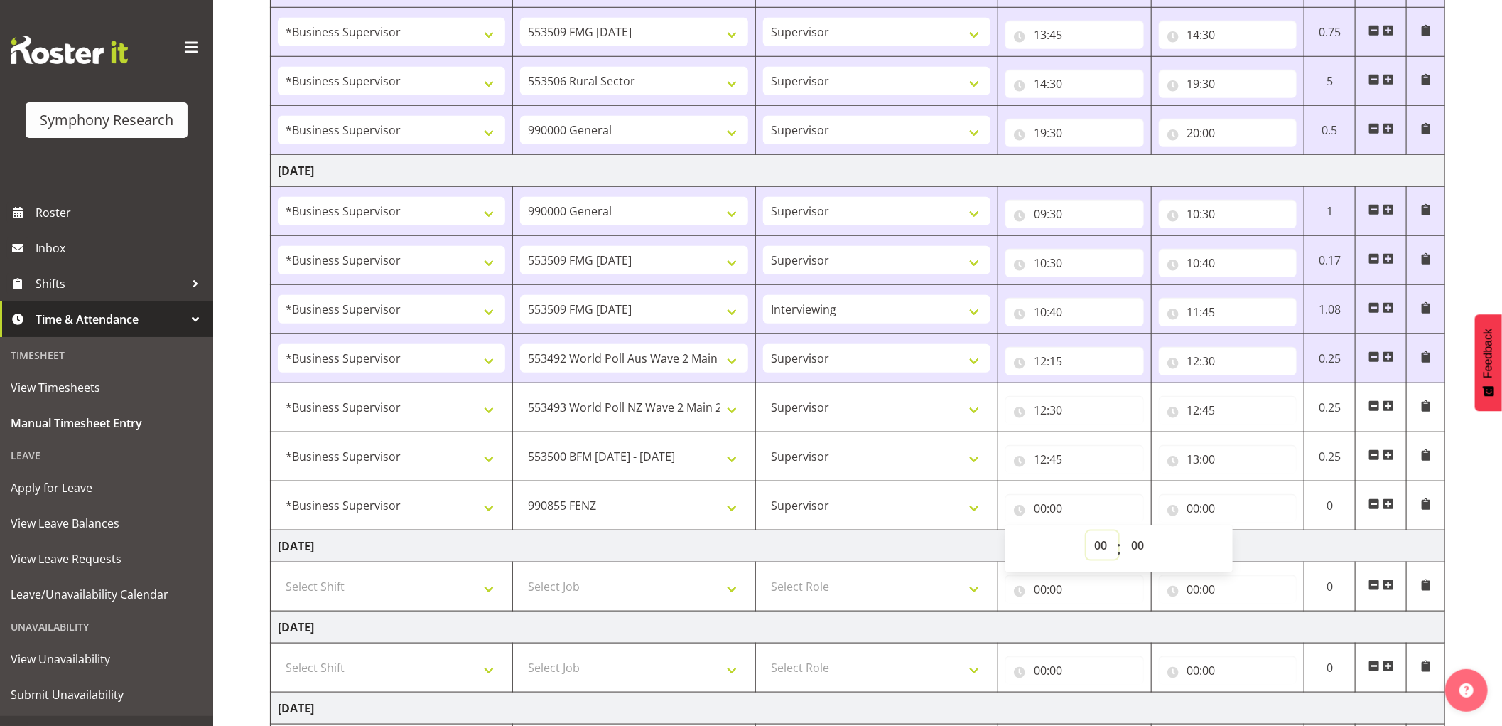
click at [1100, 546] on select "00 01 02 03 04 05 06 07 08 09 10 11 12 13 14 15 16 17 18 19 20 21 22 23" at bounding box center [1103, 545] width 32 height 28
select select "13"
click at [1087, 532] on select "00 01 02 03 04 05 06 07 08 09 10 11 12 13 14 15 16 17 18 19 20 21 22 23" at bounding box center [1103, 545] width 32 height 28
type input "13:00"
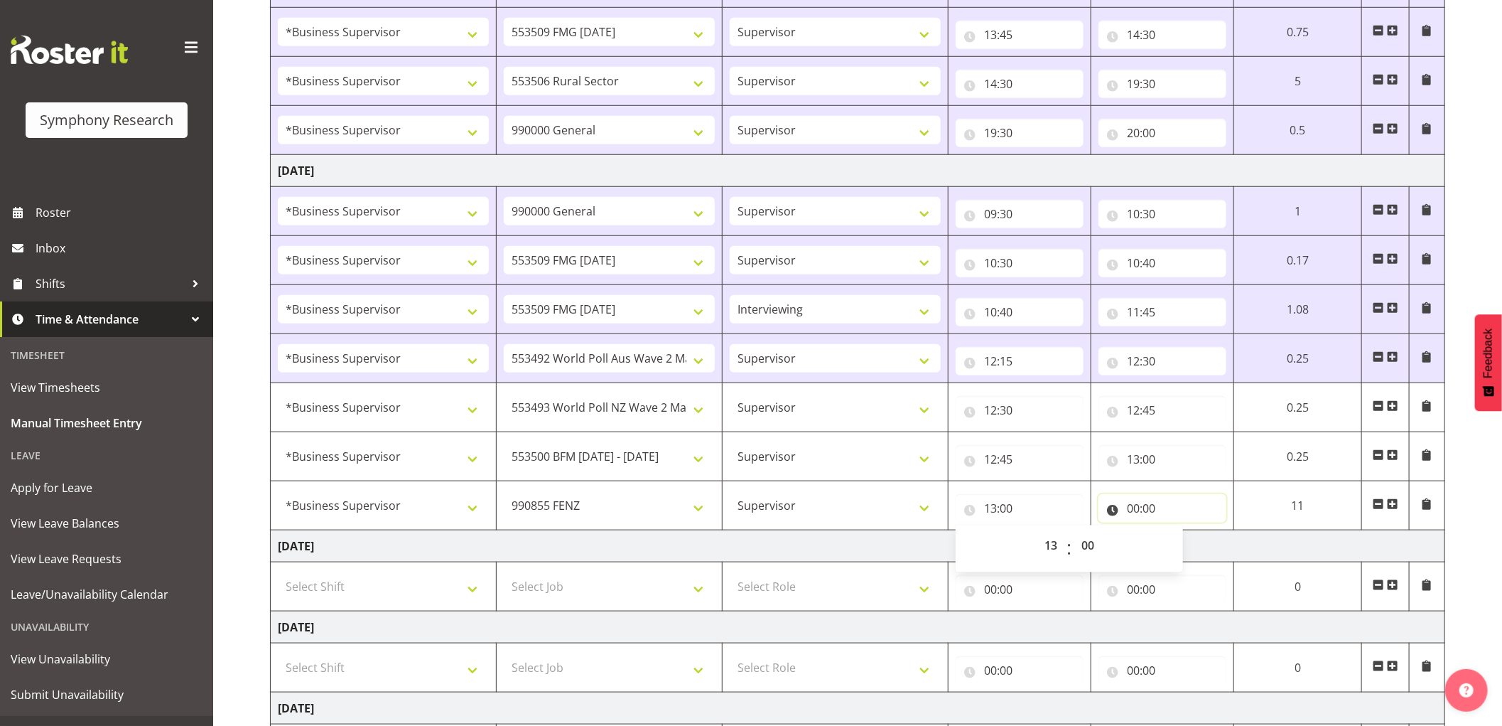
click at [1136, 500] on input "00:00" at bounding box center [1163, 508] width 128 height 28
click at [1191, 547] on select "00 01 02 03 04 05 06 07 08 09 10 11 12 13 14 15 16 17 18 19 20 21 22 23" at bounding box center [1196, 545] width 32 height 28
select select "13"
click at [1180, 532] on select "00 01 02 03 04 05 06 07 08 09 10 11 12 13 14 15 16 17 18 19 20 21 22 23" at bounding box center [1196, 545] width 32 height 28
type input "13:00"
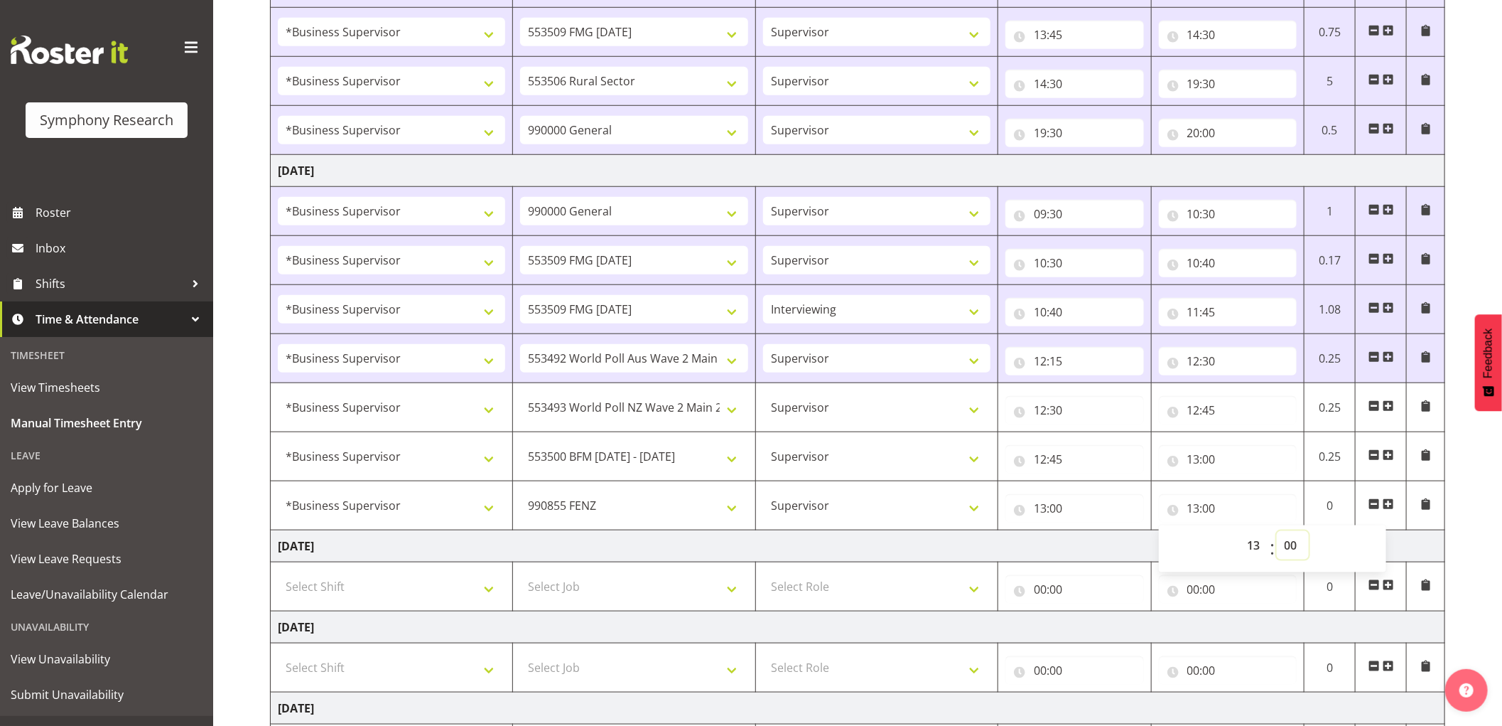
click at [1290, 549] on select "00 01 02 03 04 05 06 07 08 09 10 11 12 13 14 15 16 17 18 19 20 21 22 23 24 25 2…" at bounding box center [1293, 545] width 32 height 28
select select "10"
click at [1277, 532] on select "00 01 02 03 04 05 06 07 08 09 10 11 12 13 14 15 16 17 18 19 20 21 22 23 24 25 2…" at bounding box center [1293, 545] width 32 height 28
type input "13:10"
click at [1391, 502] on span at bounding box center [1388, 503] width 11 height 11
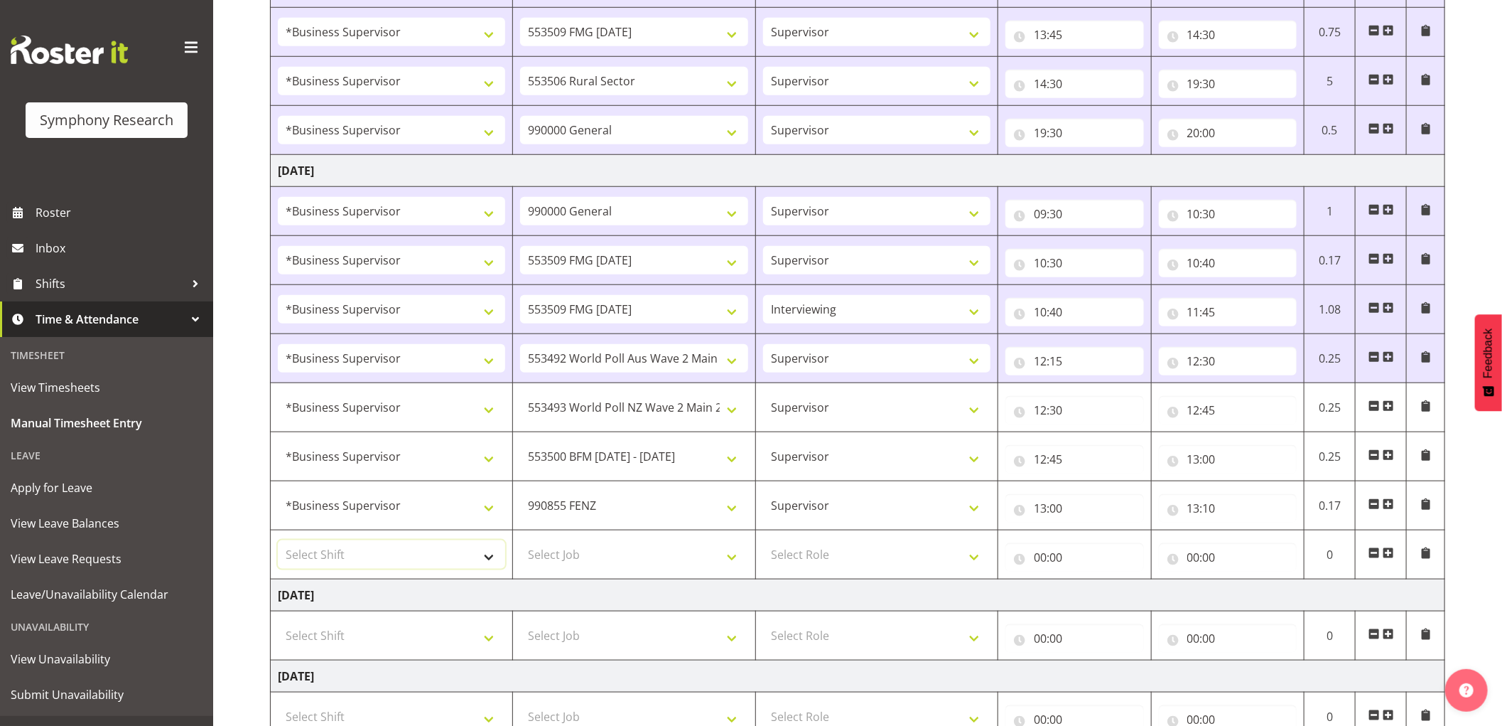
click at [412, 550] on select "Select Shift !!Weekend Residential (Roster IT Shift Label) *Business 9/10am ~ 4…" at bounding box center [391, 554] width 227 height 28
select select "1607"
click at [278, 541] on select "Select Shift !!Weekend Residential (Roster IT Shift Label) *Business 9/10am ~ 4…" at bounding box center [391, 554] width 227 height 28
click at [617, 556] on select "Select Job 550060 IF Admin 553492 World Poll Aus Wave 2 Main 2025 553493 World …" at bounding box center [633, 554] width 227 height 28
click at [615, 603] on td "[DATE]" at bounding box center [858, 595] width 1175 height 32
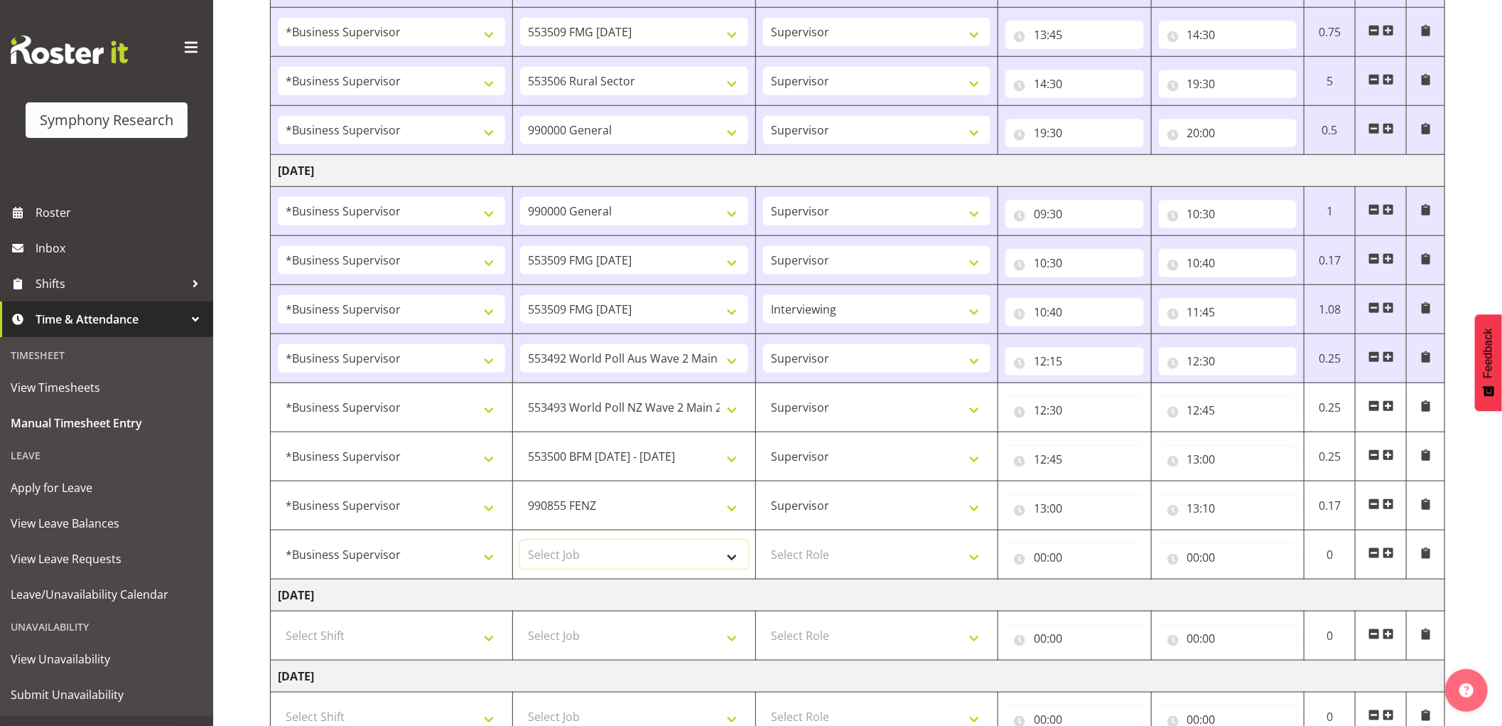
click at [631, 564] on select "Select Job 550060 IF Admin 553492 World Poll Aus Wave 2 Main 2025 553493 World …" at bounding box center [633, 554] width 227 height 28
select select "10587"
click at [520, 541] on select "Select Job 550060 IF Admin 553492 World Poll Aus Wave 2 Main 2025 553493 World …" at bounding box center [633, 554] width 227 height 28
click at [818, 555] on select "Select Role Supervisor Interviewing Briefing" at bounding box center [876, 554] width 227 height 28
select select "45"
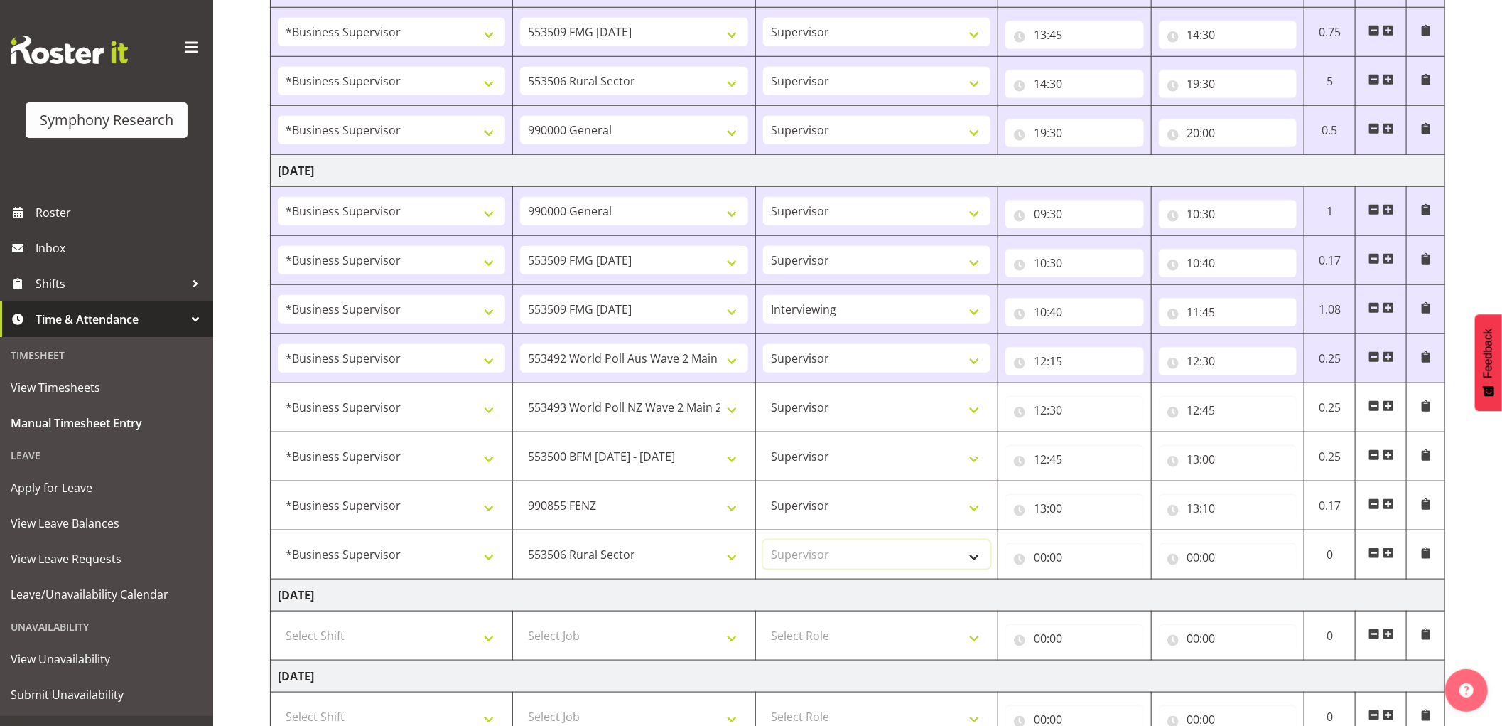
click at [763, 541] on select "Select Role Supervisor Interviewing Briefing" at bounding box center [876, 554] width 227 height 28
click at [1036, 556] on input "00:00" at bounding box center [1074, 557] width 139 height 28
click at [1099, 600] on select "00 01 02 03 04 05 06 07 08 09 10 11 12 13 14 15 16 17 18 19 20 21 22 23" at bounding box center [1103, 594] width 32 height 28
select select "13"
click at [1087, 581] on select "00 01 02 03 04 05 06 07 08 09 10 11 12 13 14 15 16 17 18 19 20 21 22 23" at bounding box center [1103, 594] width 32 height 28
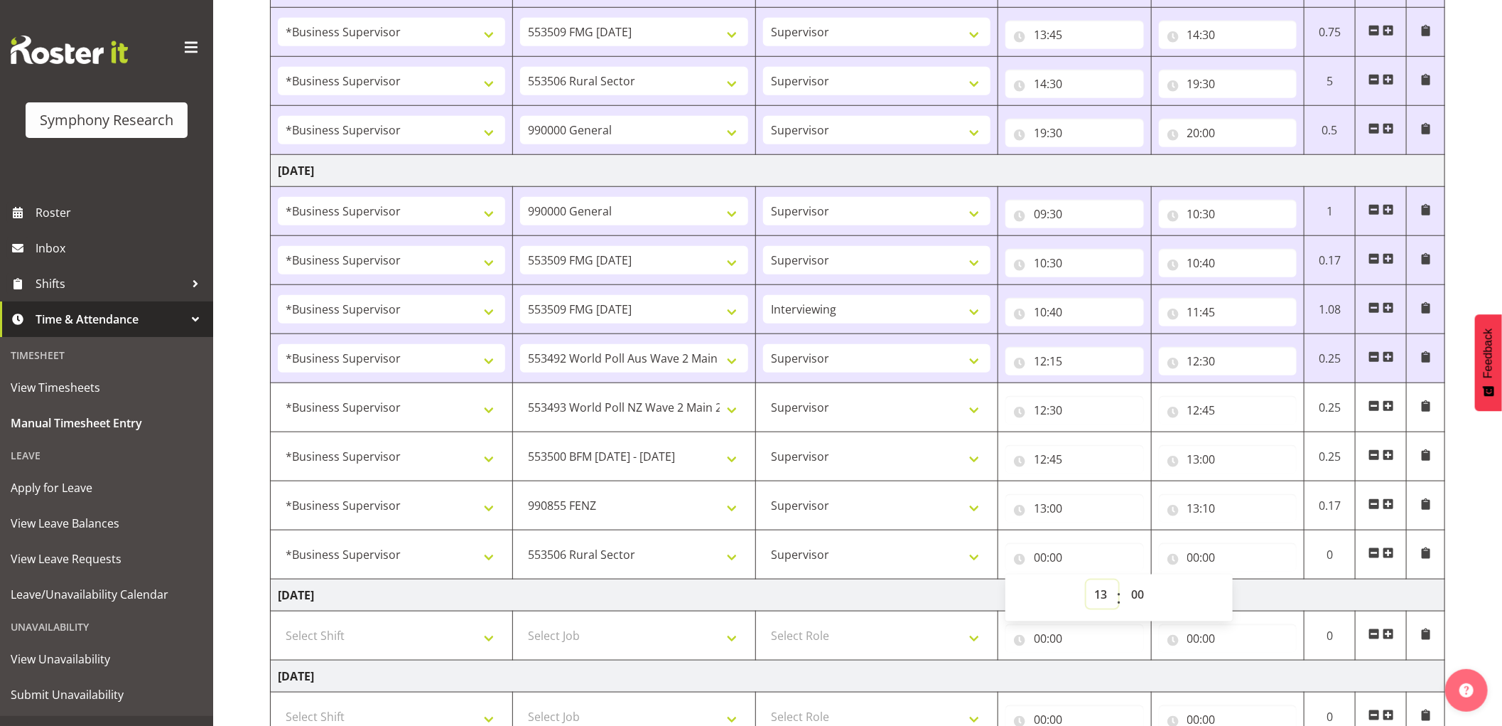
type input "13:00"
click at [1132, 593] on select "00 01 02 03 04 05 06 07 08 09 10 11 12 13 14 15 16 17 18 19 20 21 22 23 24 25 2…" at bounding box center [1139, 594] width 32 height 28
select select "10"
click at [1123, 581] on select "00 01 02 03 04 05 06 07 08 09 10 11 12 13 14 15 16 17 18 19 20 21 22 23 24 25 2…" at bounding box center [1139, 594] width 32 height 28
type input "13:10"
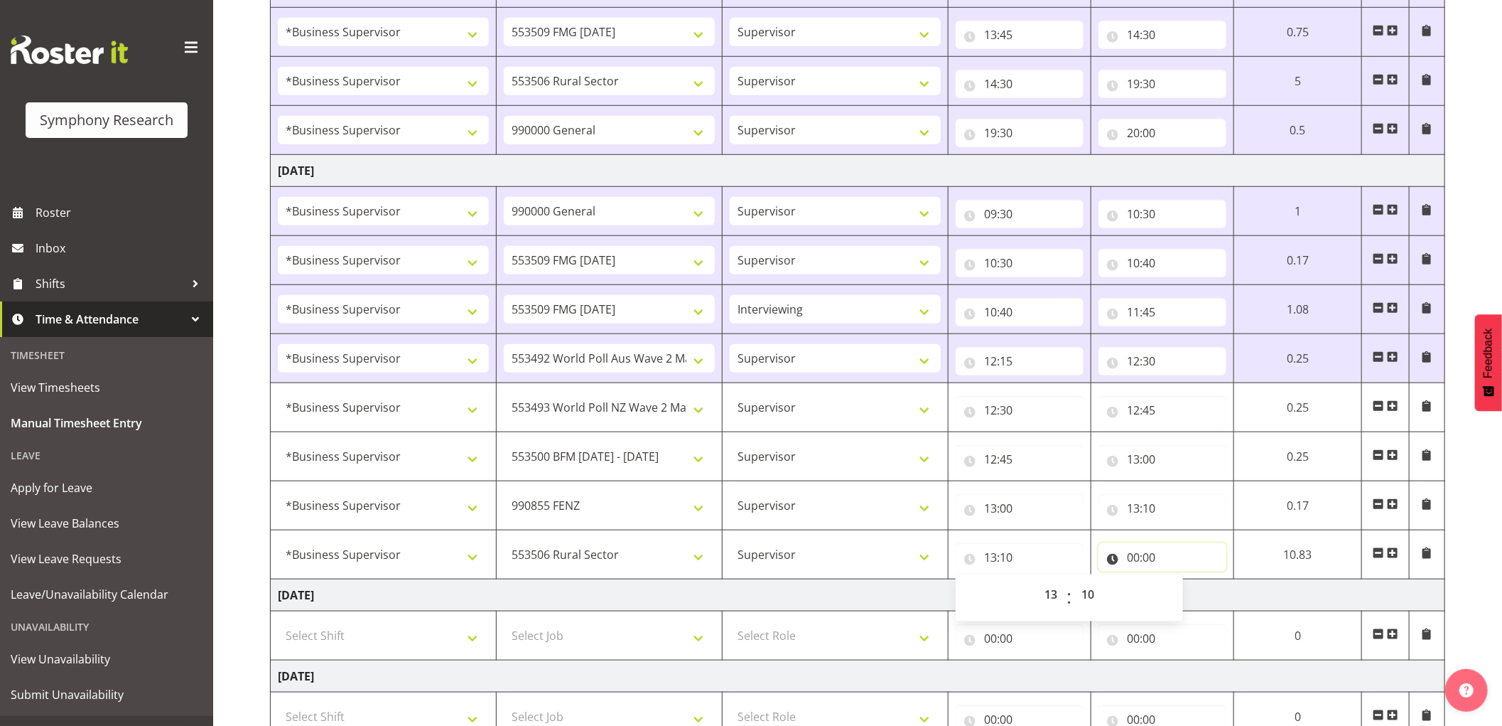
click at [1136, 556] on input "00:00" at bounding box center [1163, 557] width 128 height 28
click at [1185, 592] on select "00 01 02 03 04 05 06 07 08 09 10 11 12 13 14 15 16 17 18 19 20 21 22 23" at bounding box center [1196, 594] width 32 height 28
select select "16"
click at [1180, 581] on select "00 01 02 03 04 05 06 07 08 09 10 11 12 13 14 15 16 17 18 19 20 21 22 23" at bounding box center [1196, 594] width 32 height 28
type input "16:00"
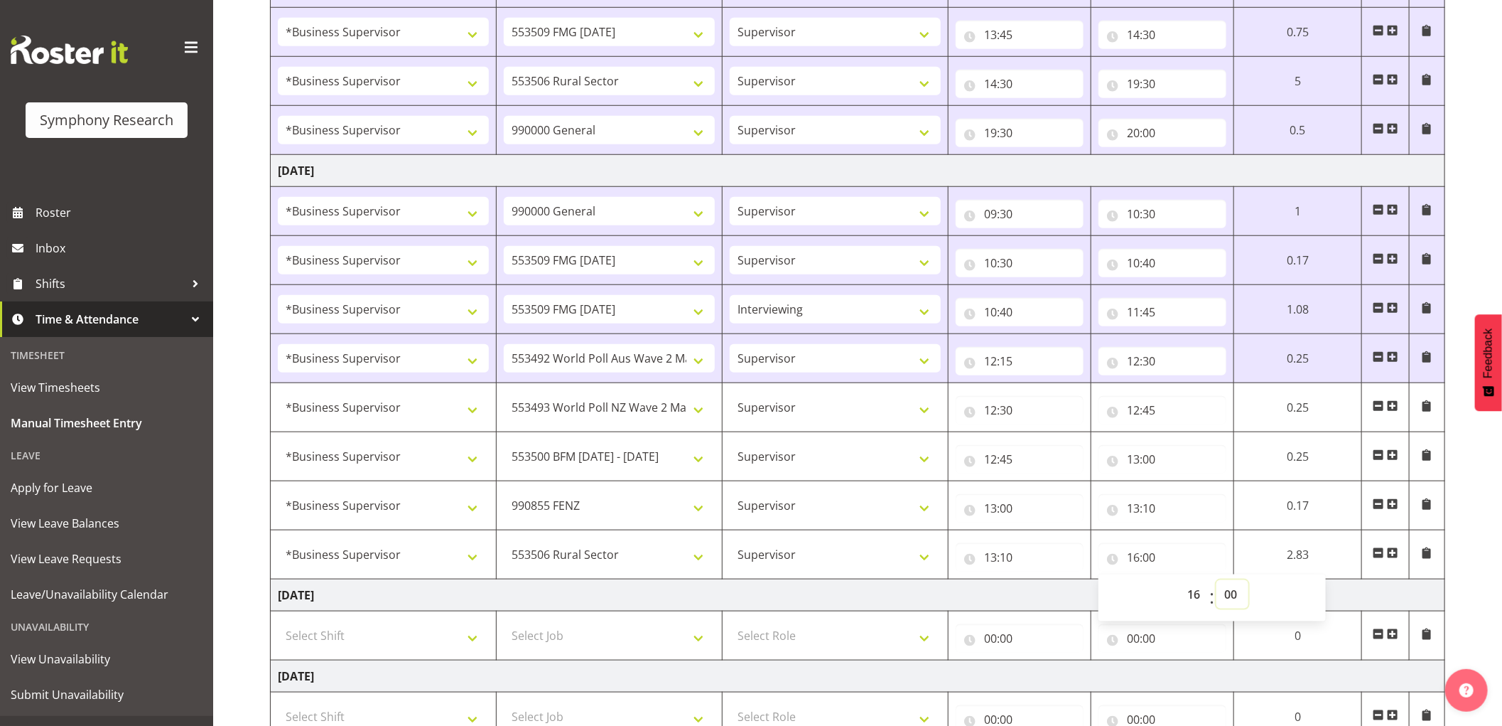
click at [1236, 593] on select "00 01 02 03 04 05 06 07 08 09 10 11 12 13 14 15 16 17 18 19 20 21 22 23 24 25 2…" at bounding box center [1233, 594] width 32 height 28
select select "50"
click at [1217, 581] on select "00 01 02 03 04 05 06 07 08 09 10 11 12 13 14 15 16 17 18 19 20 21 22 23 24 25 2…" at bounding box center [1233, 594] width 32 height 28
type input "16:50"
